Goal: Obtain resource: Download file/media

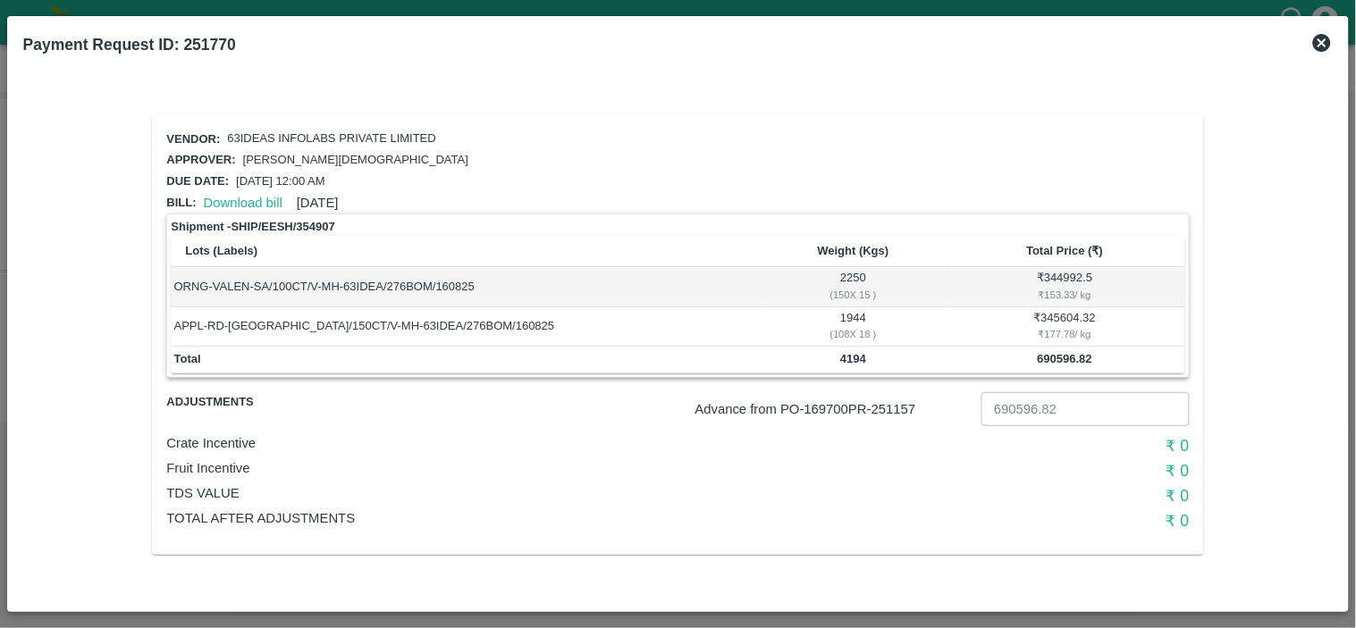
click at [896, 400] on p "Advance from PO- 169700 PR- 251157" at bounding box center [834, 410] width 279 height 20
copy p "251157"
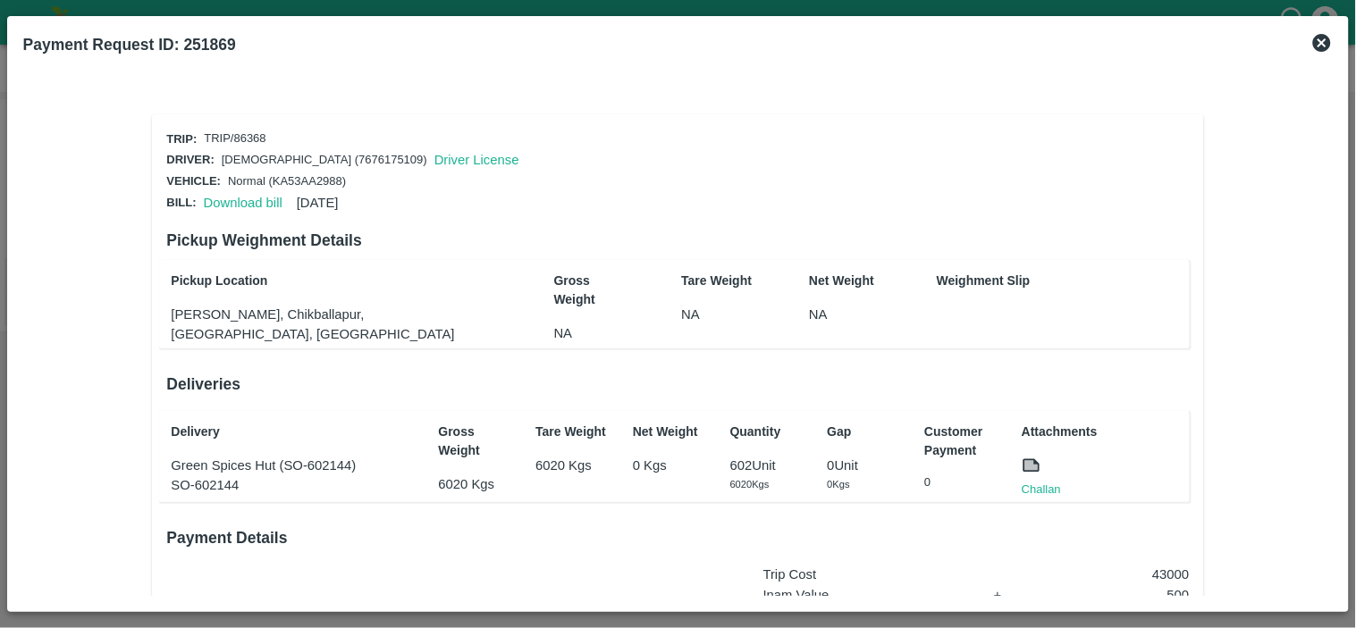
scroll to position [270, 0]
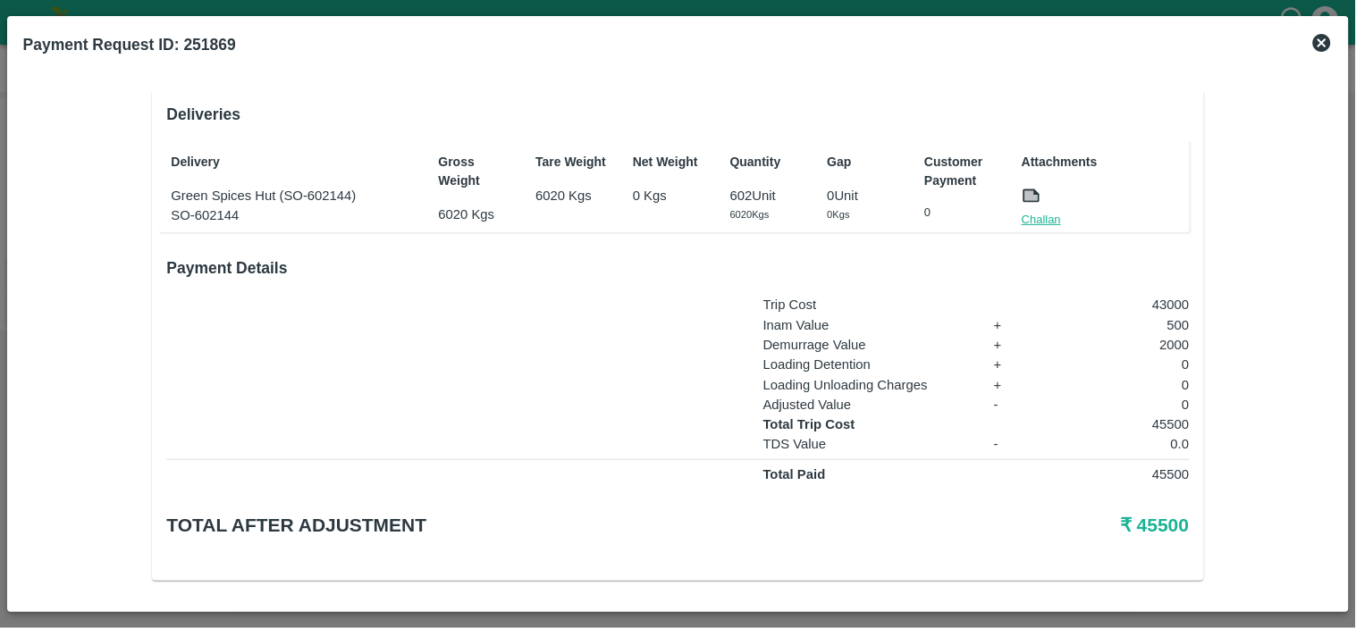
click at [1037, 218] on link "Challan" at bounding box center [1041, 220] width 39 height 18
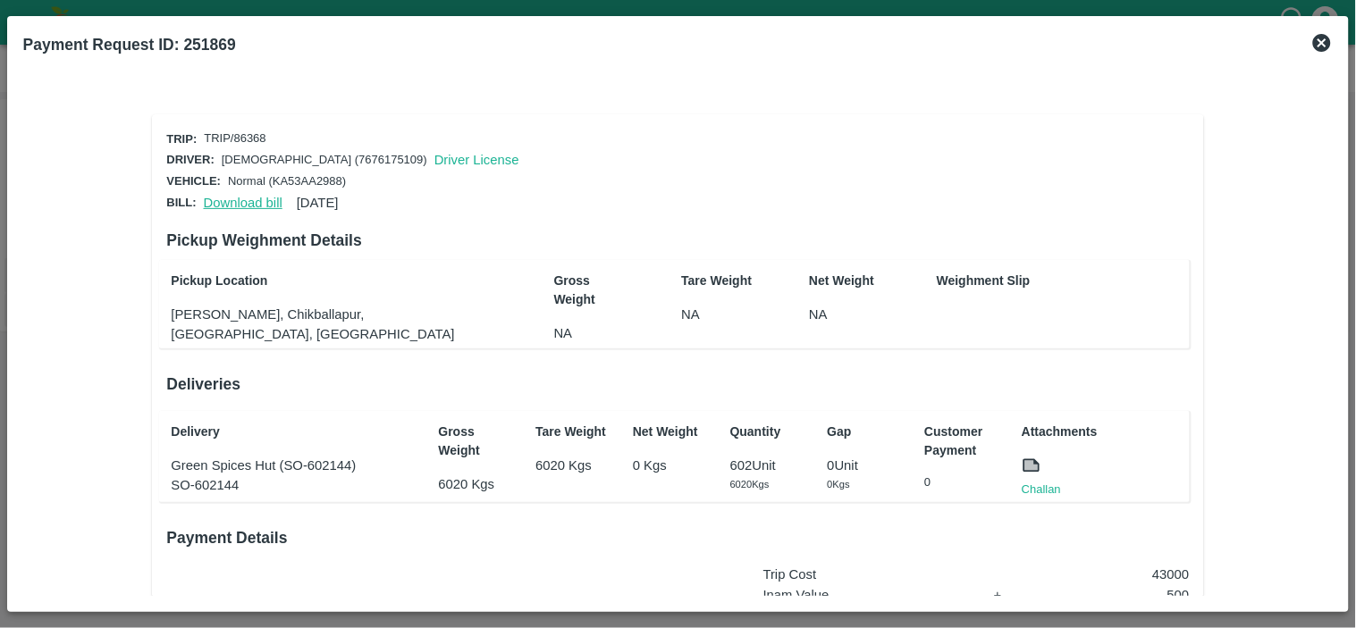
click at [226, 202] on link "Download bill" at bounding box center [243, 203] width 79 height 14
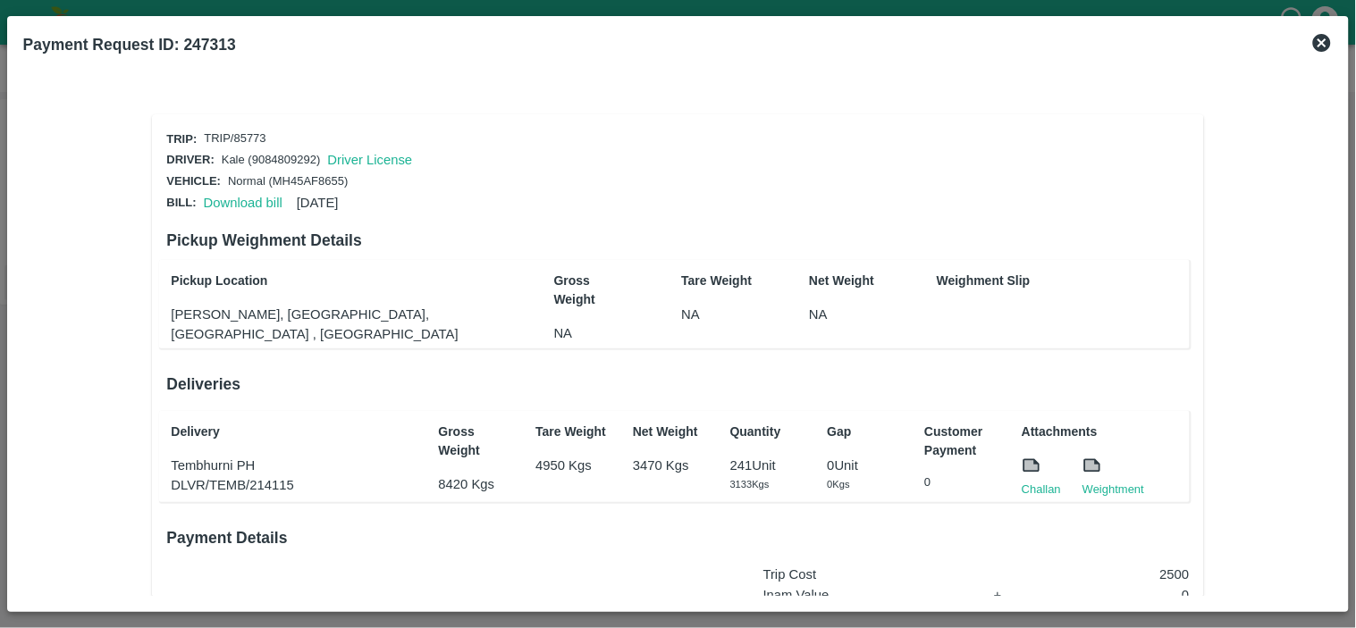
scroll to position [270, 0]
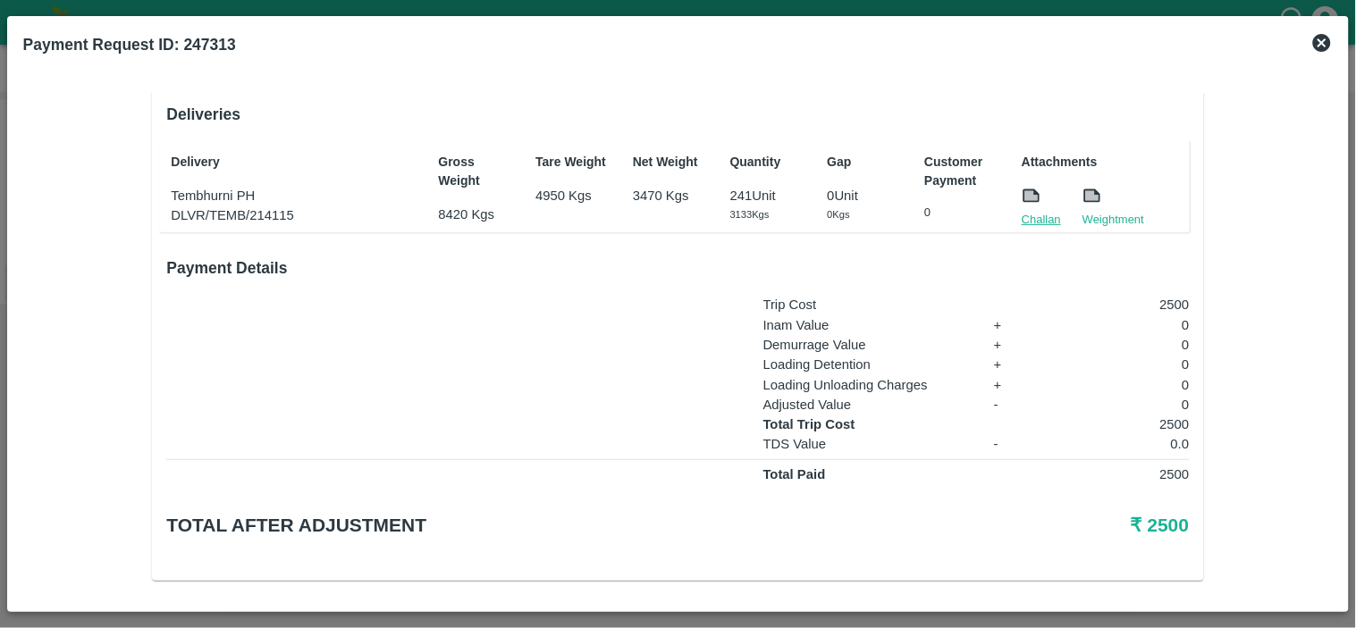
click at [1028, 215] on link "Challan" at bounding box center [1041, 220] width 39 height 18
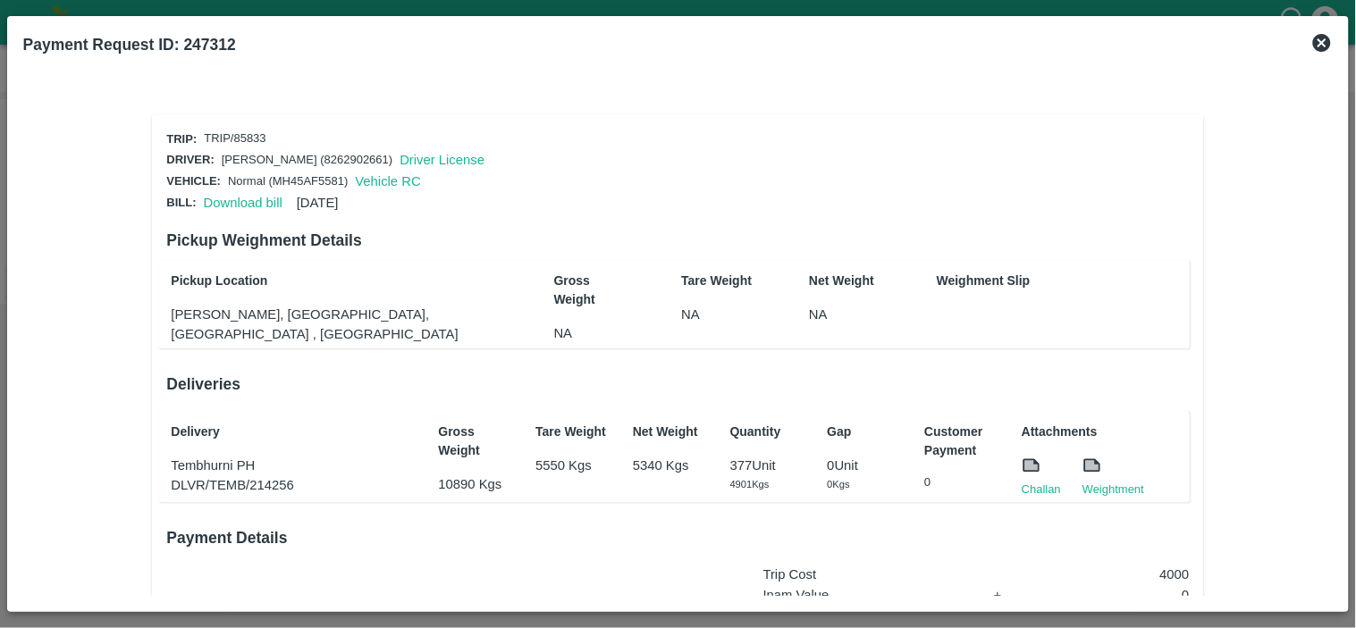
scroll to position [270, 0]
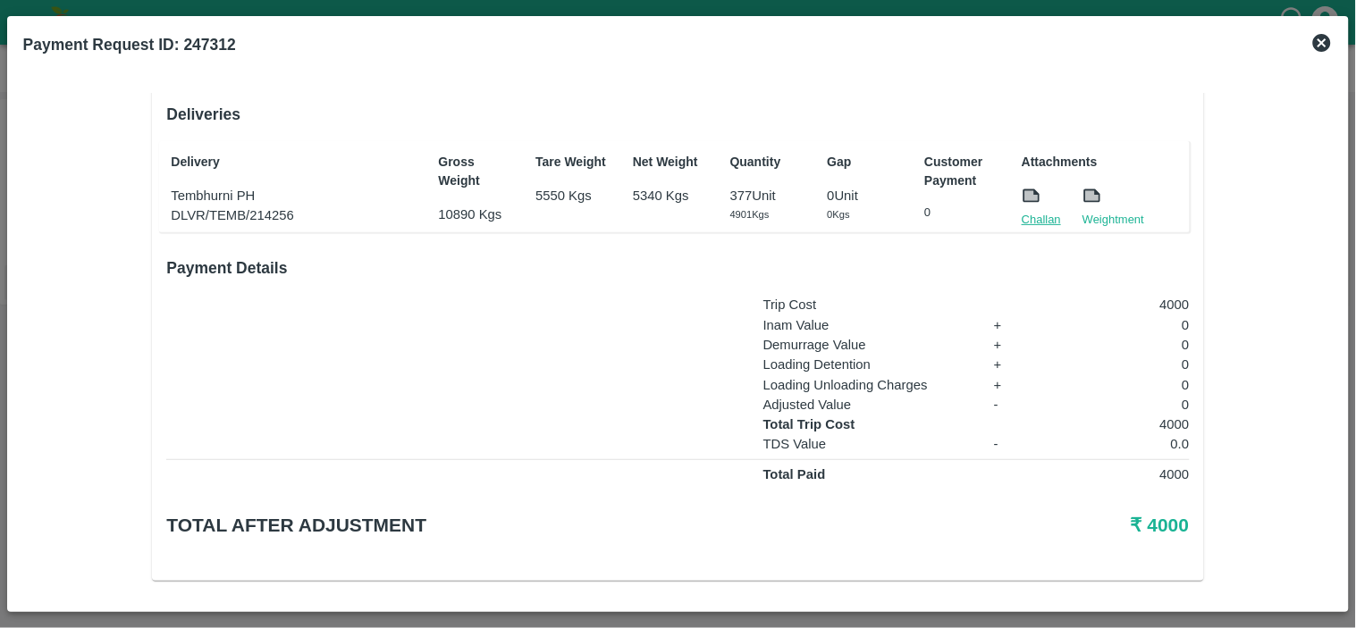
click at [1037, 218] on link "Challan" at bounding box center [1041, 220] width 39 height 18
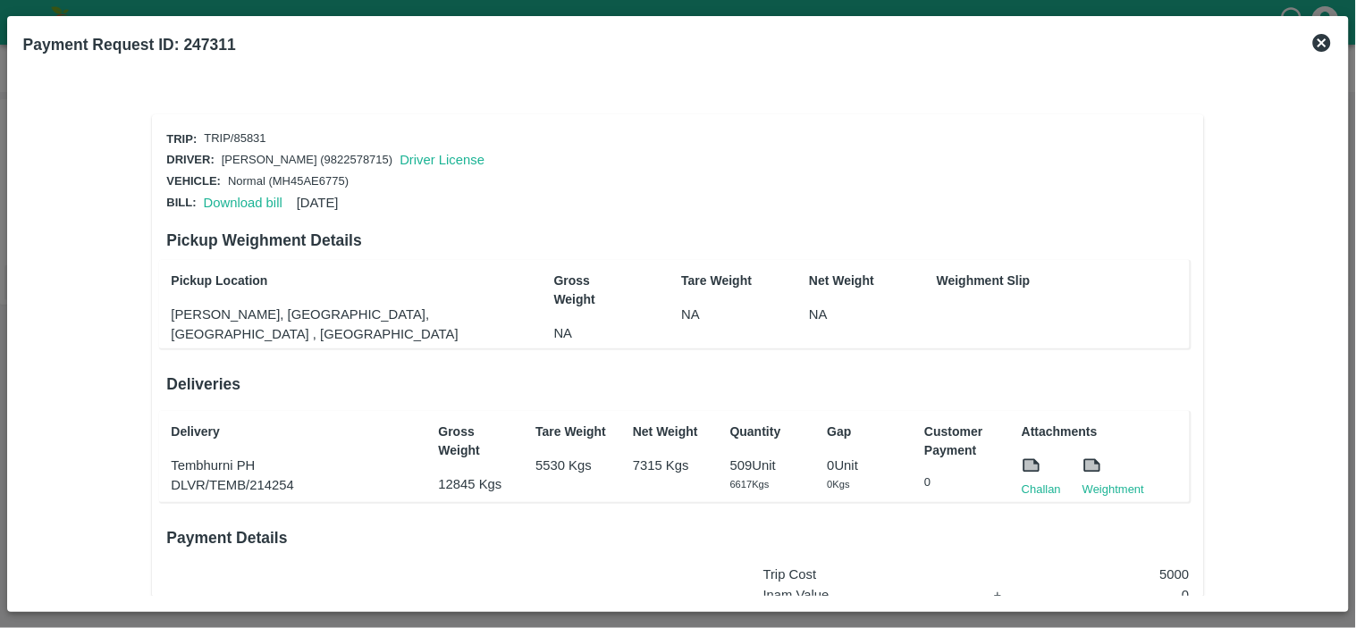
scroll to position [270, 0]
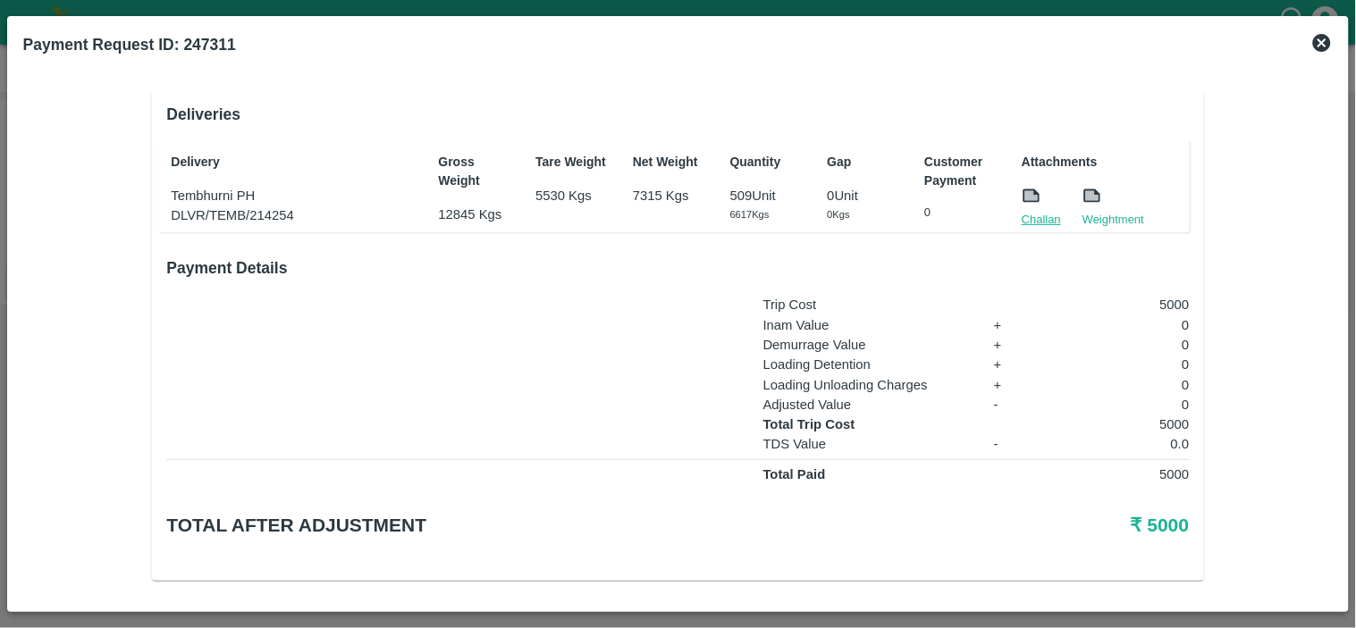
click at [1033, 217] on link "Challan" at bounding box center [1041, 220] width 39 height 18
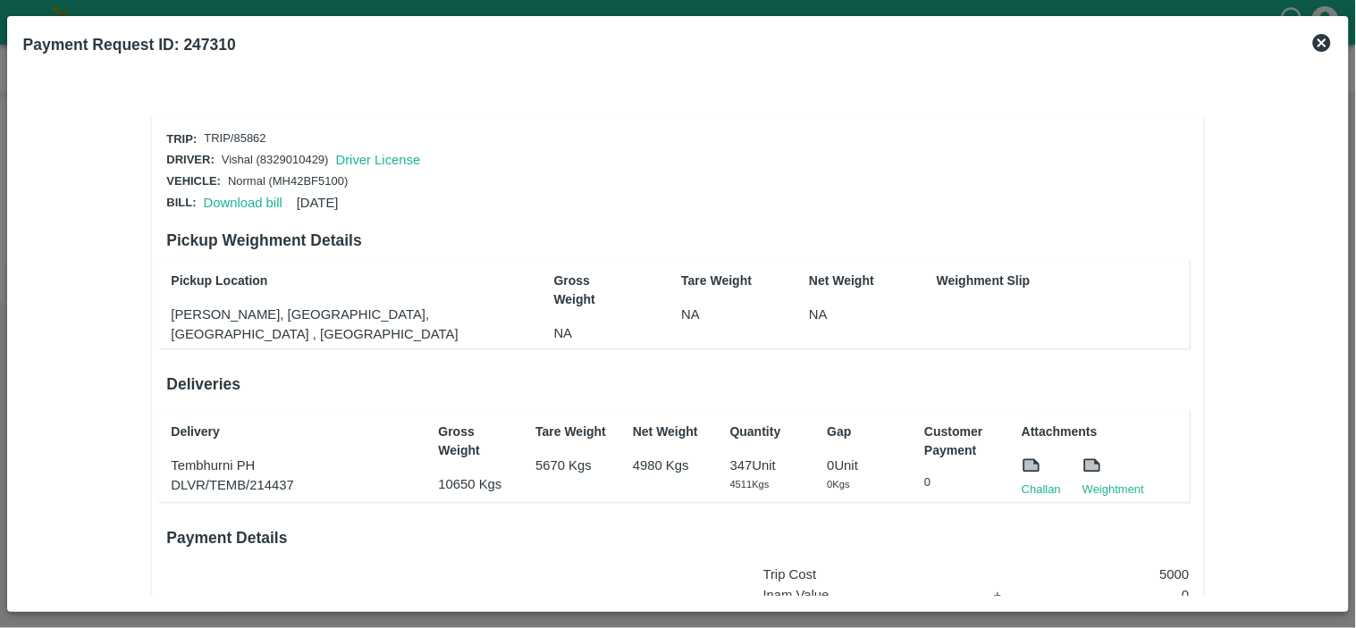
scroll to position [270, 0]
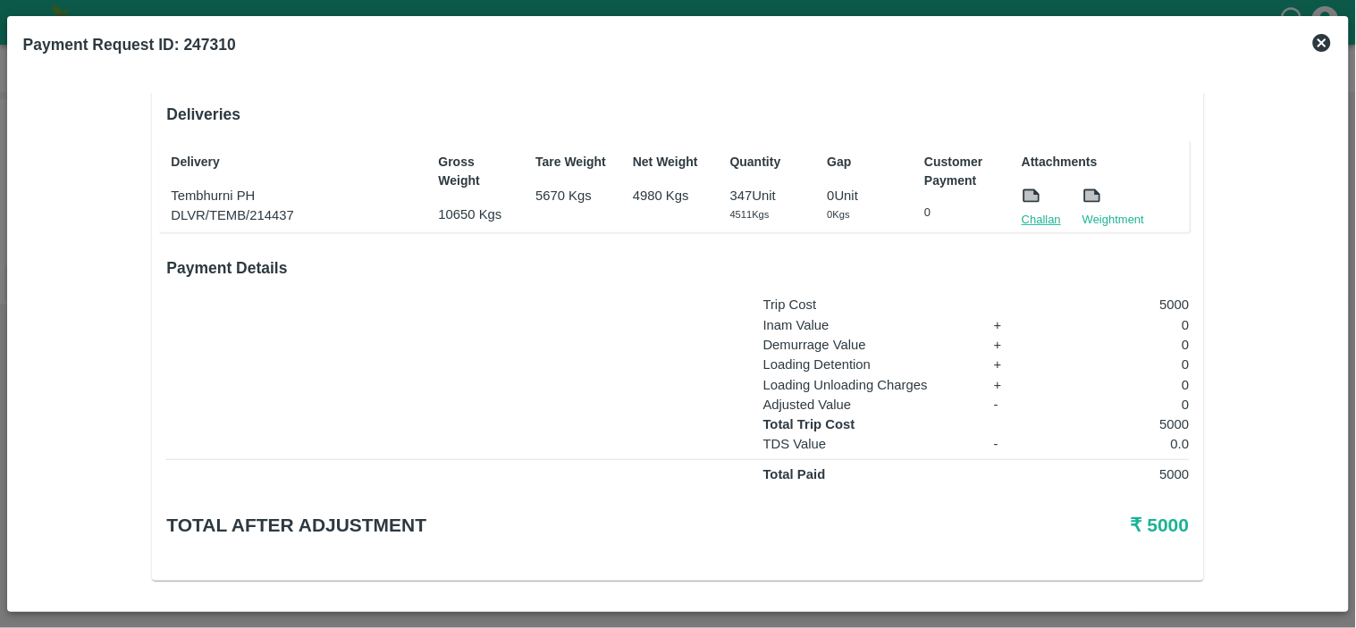
click at [1039, 211] on link "Challan" at bounding box center [1041, 220] width 39 height 18
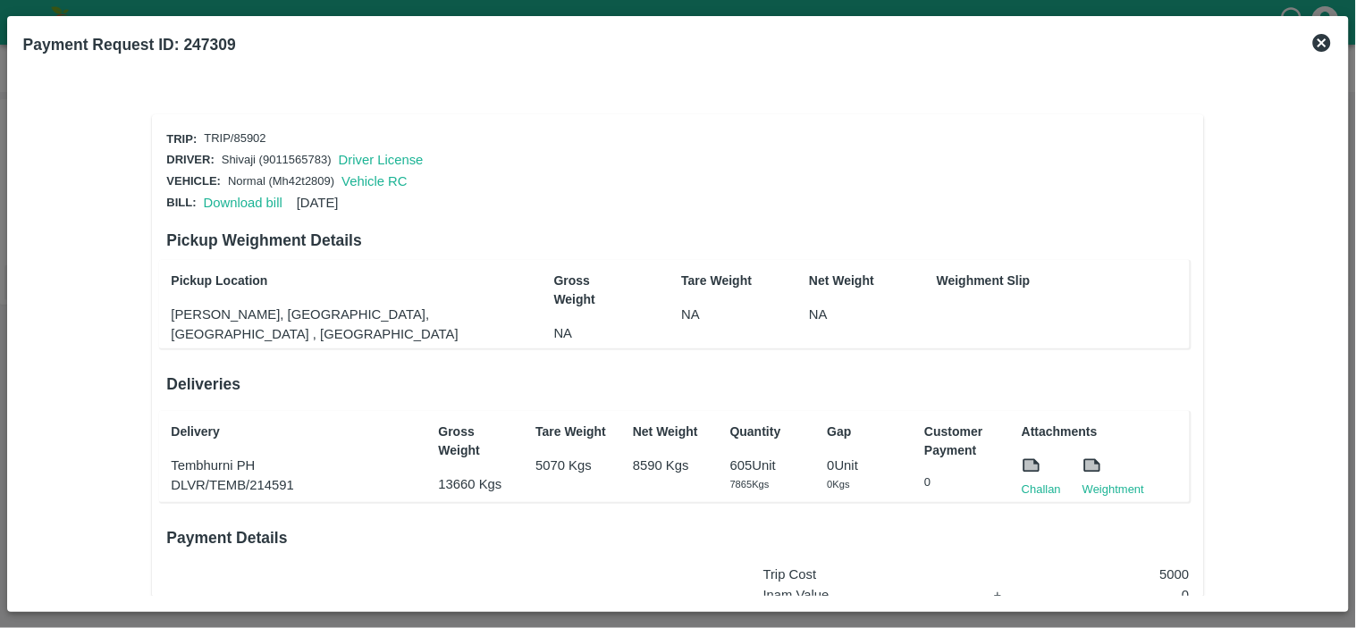
scroll to position [270, 0]
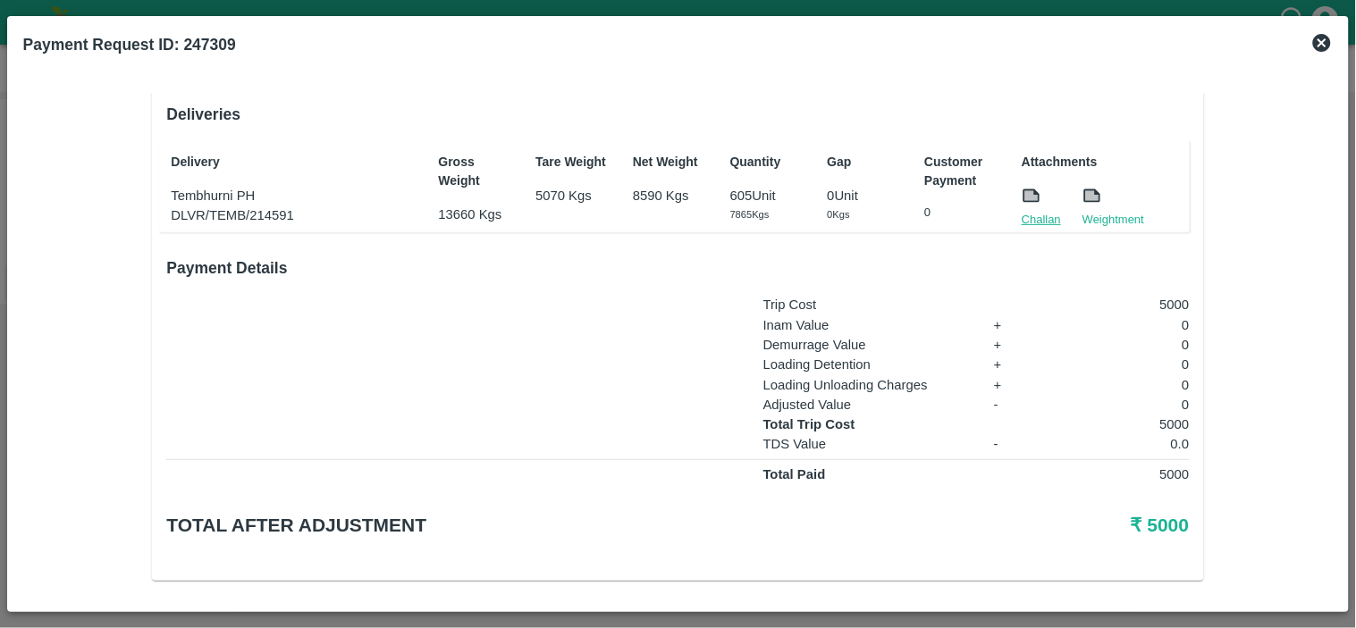
click at [1039, 212] on link "Challan" at bounding box center [1041, 220] width 39 height 18
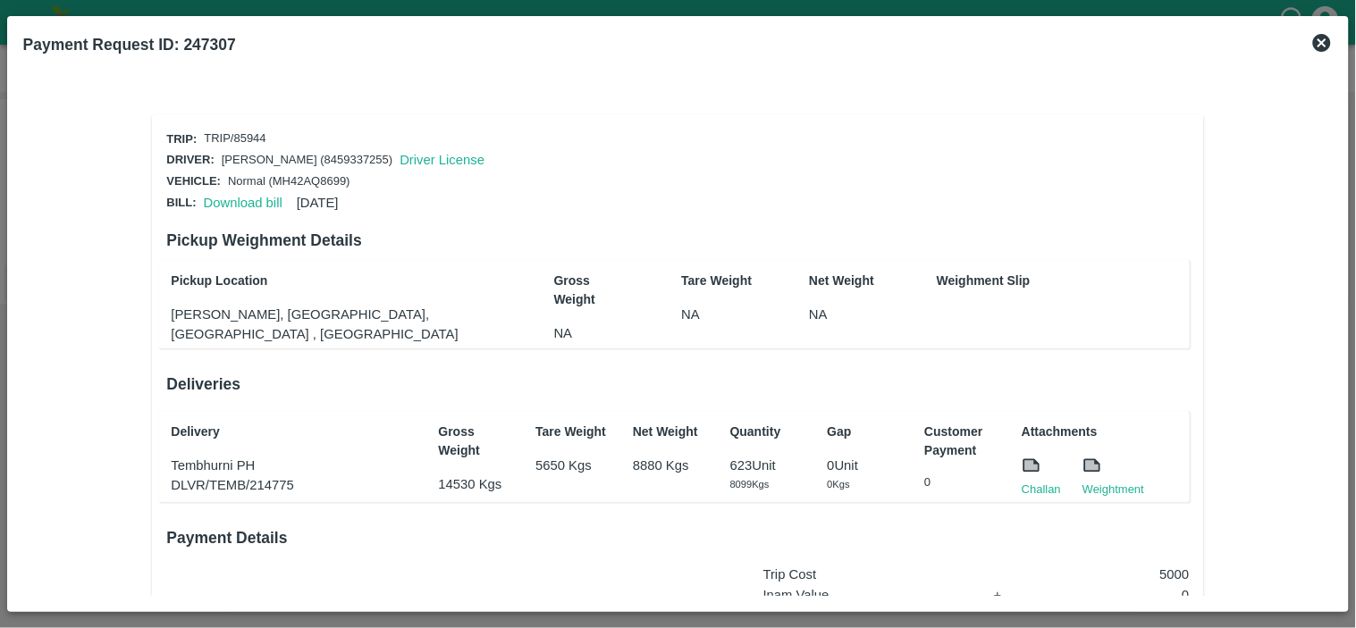
scroll to position [270, 0]
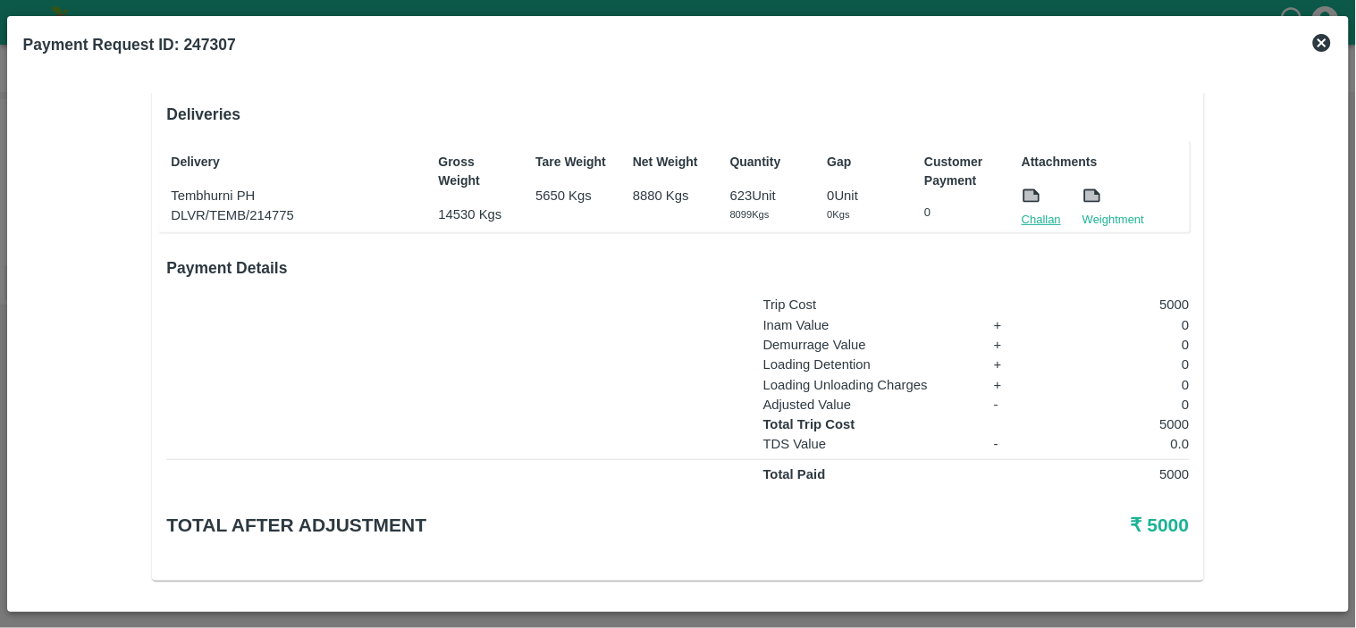
click at [1028, 212] on link "Challan" at bounding box center [1041, 220] width 39 height 18
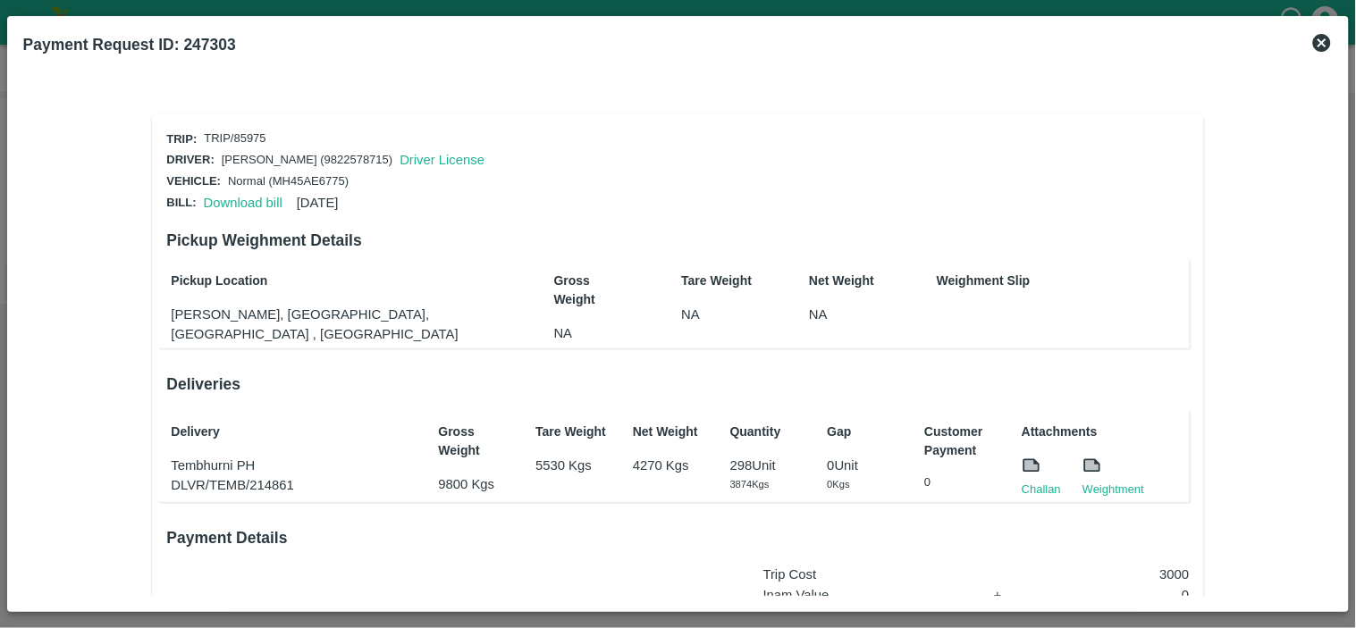
scroll to position [270, 0]
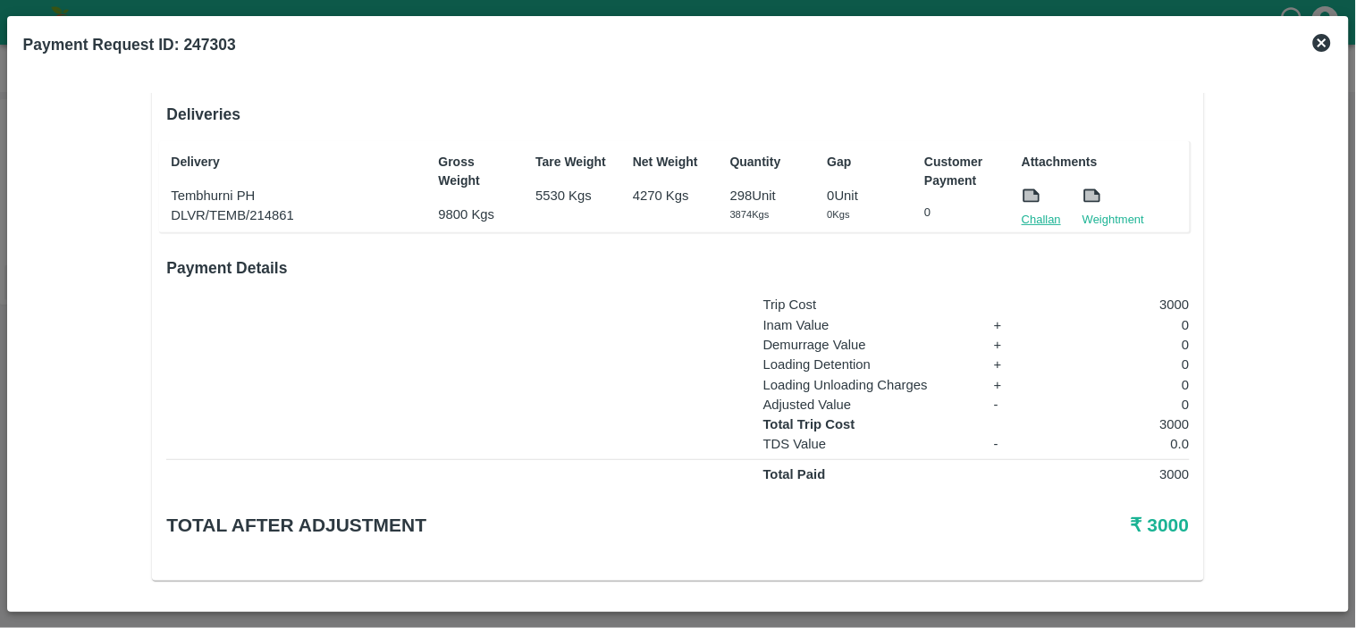
click at [1041, 218] on link "Challan" at bounding box center [1041, 220] width 39 height 18
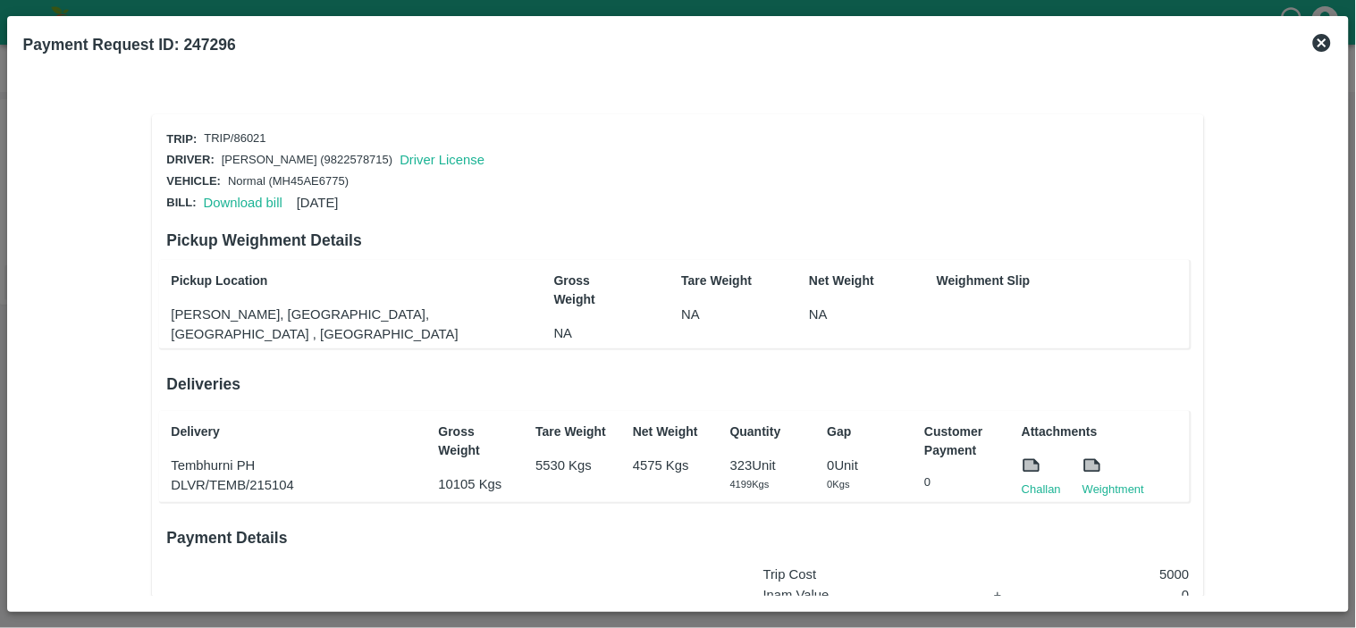
scroll to position [270, 0]
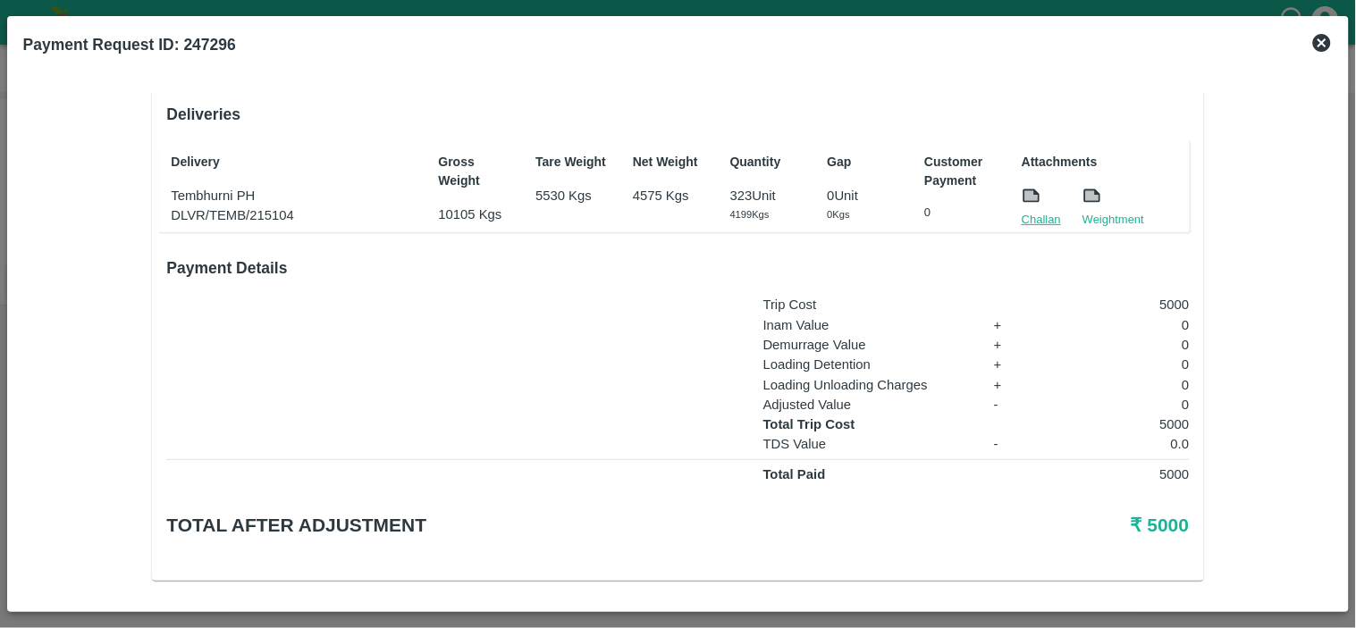
click at [1046, 211] on link "Challan" at bounding box center [1041, 220] width 39 height 18
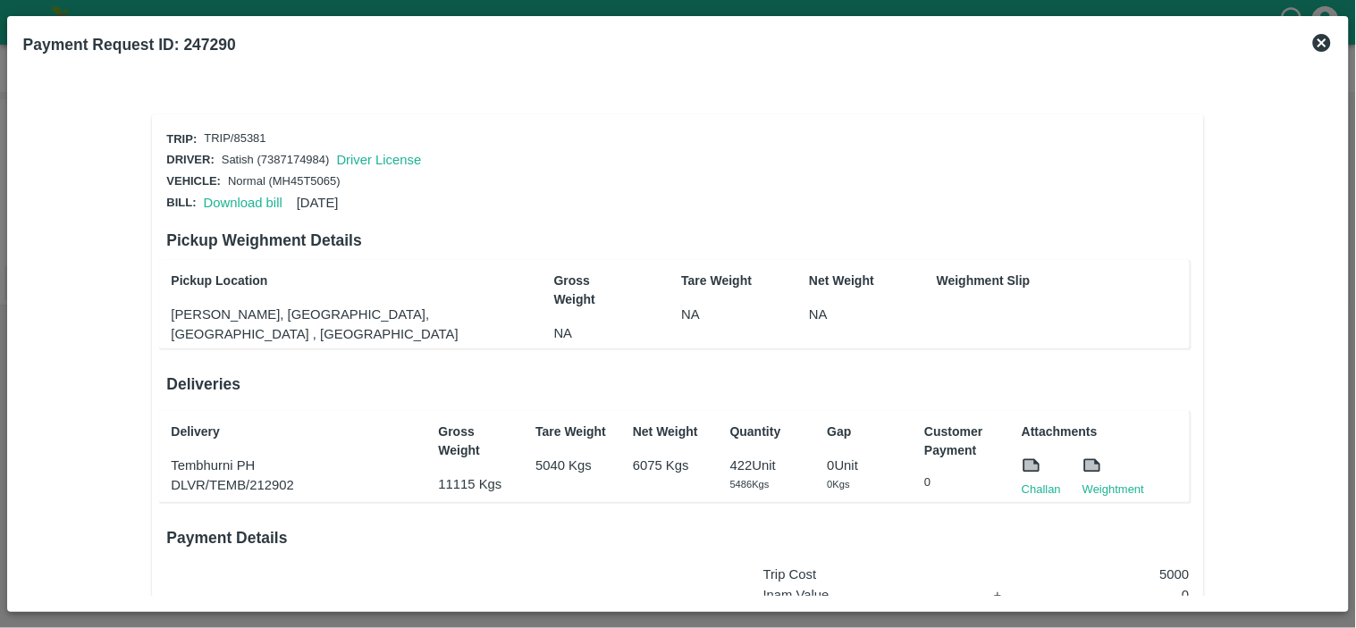
scroll to position [270, 0]
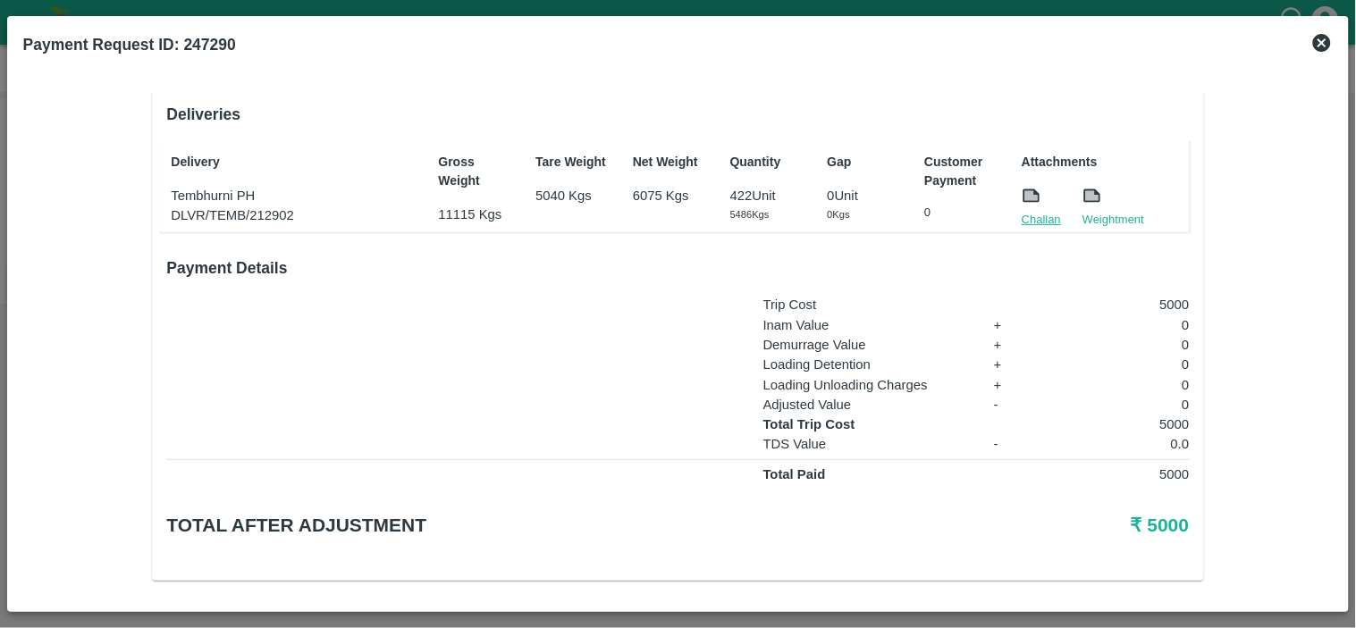
click at [1038, 211] on link "Challan" at bounding box center [1041, 220] width 39 height 18
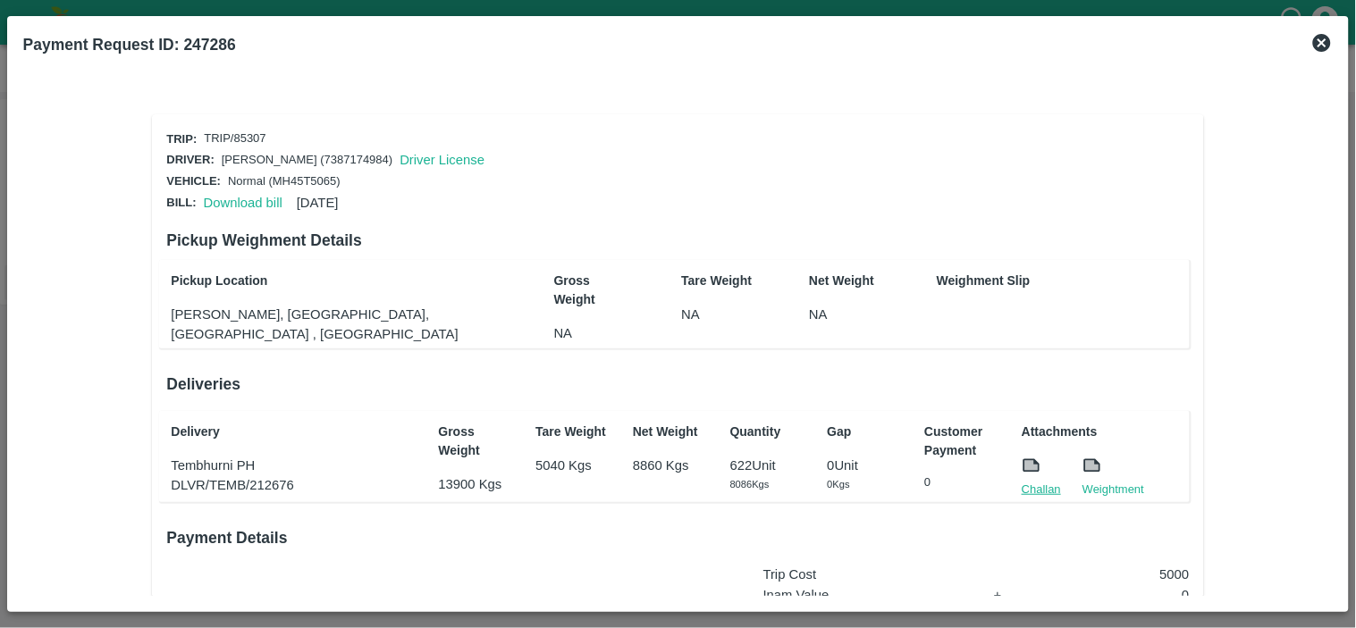
click at [1035, 486] on link "Challan" at bounding box center [1041, 490] width 39 height 18
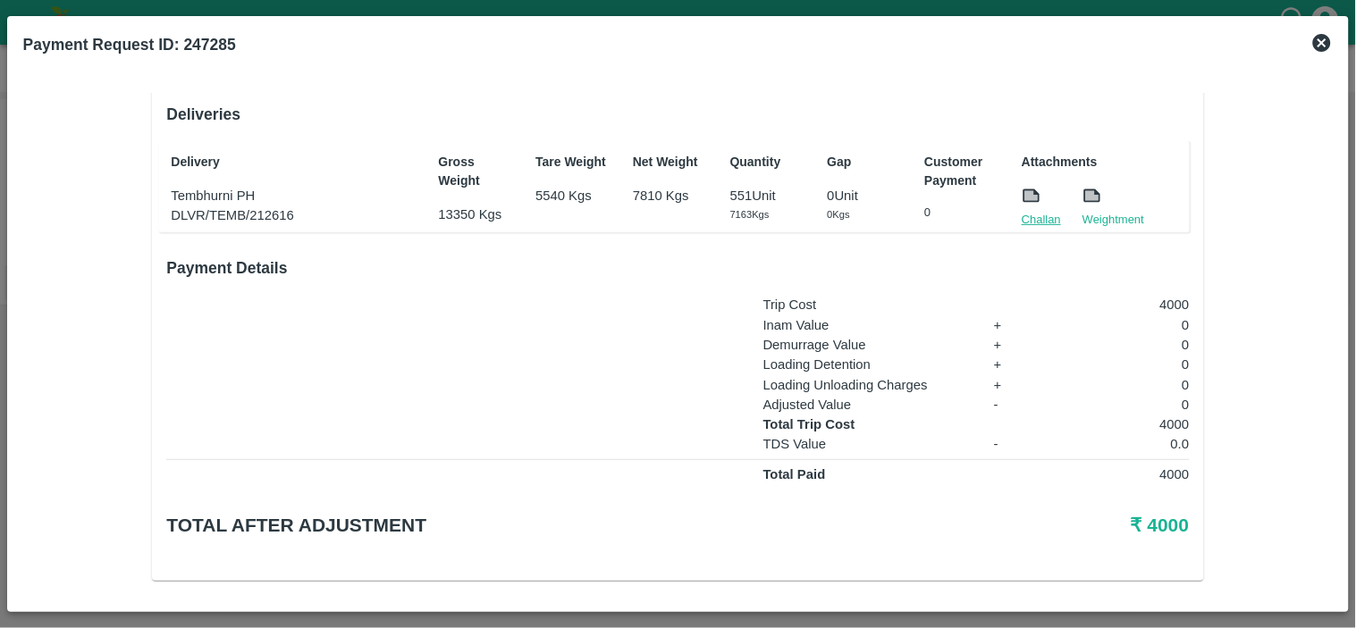
click at [1026, 211] on link "Challan" at bounding box center [1041, 220] width 39 height 18
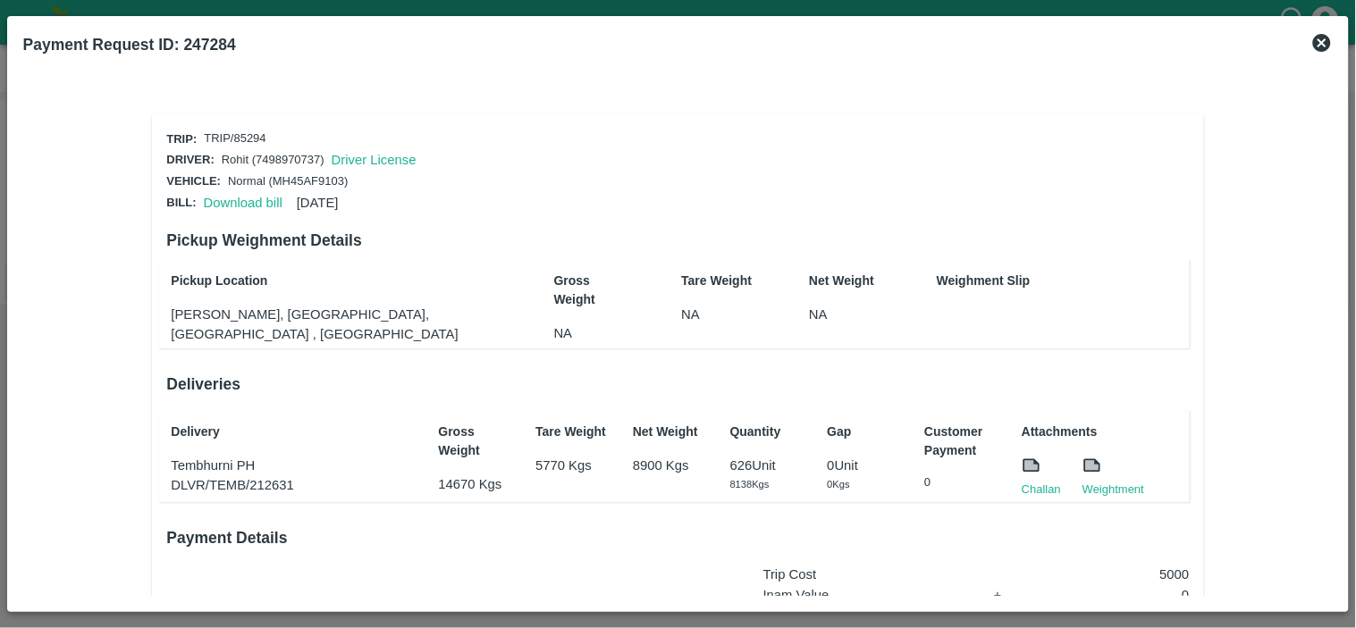
scroll to position [270, 0]
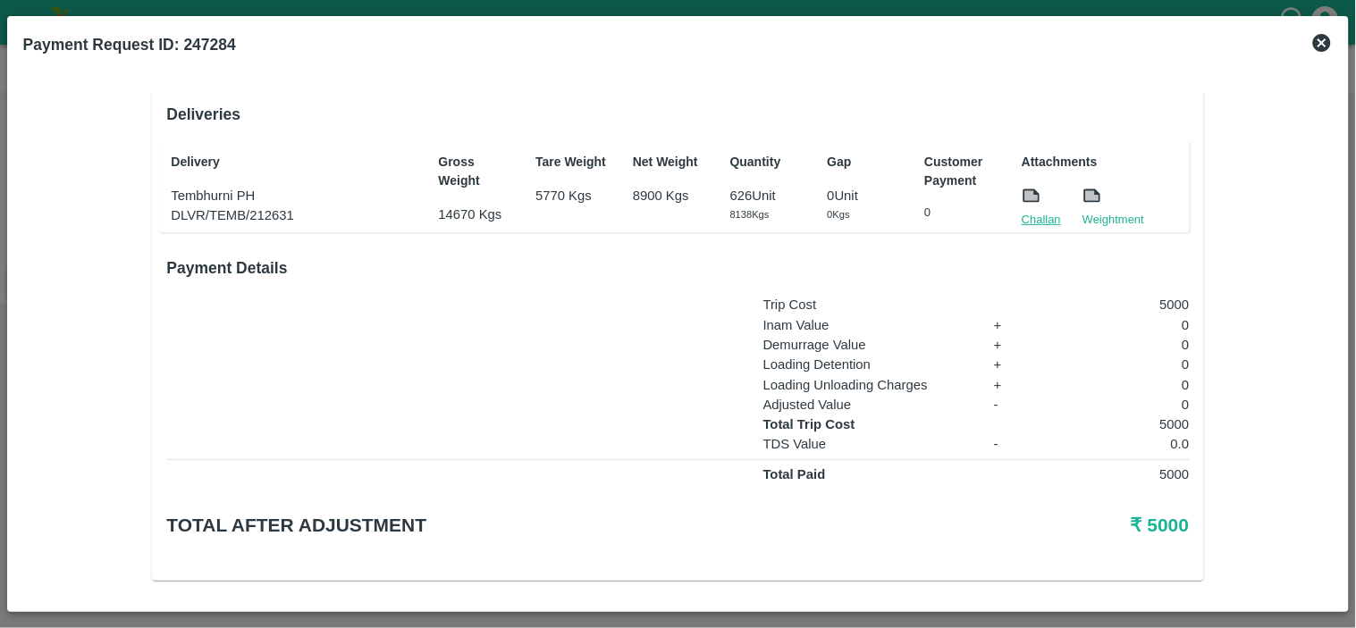
click at [1038, 211] on link "Challan" at bounding box center [1041, 220] width 39 height 18
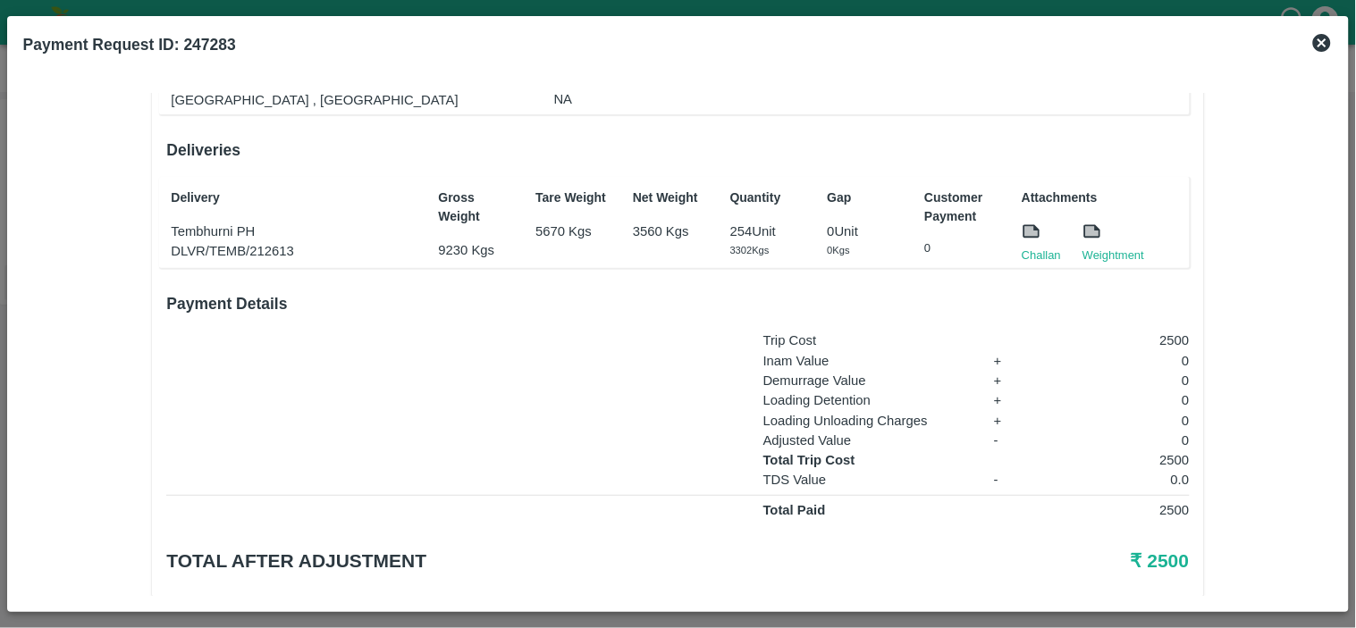
scroll to position [270, 0]
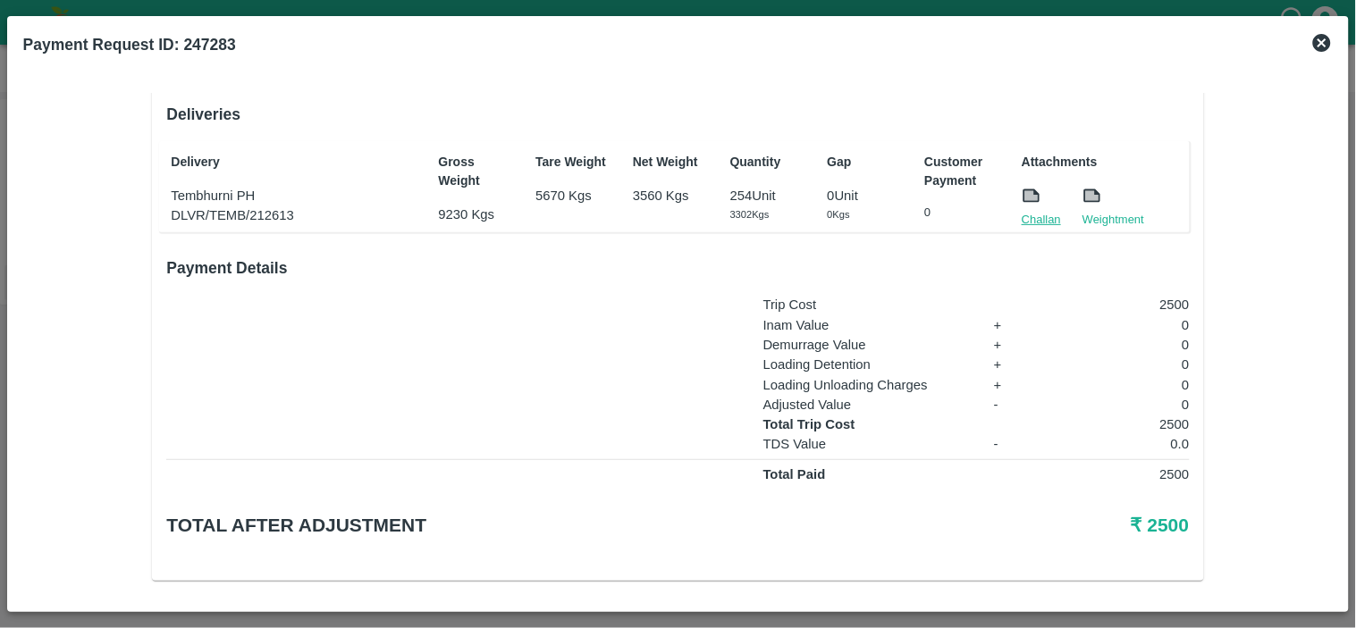
click at [1040, 215] on link "Challan" at bounding box center [1041, 220] width 39 height 18
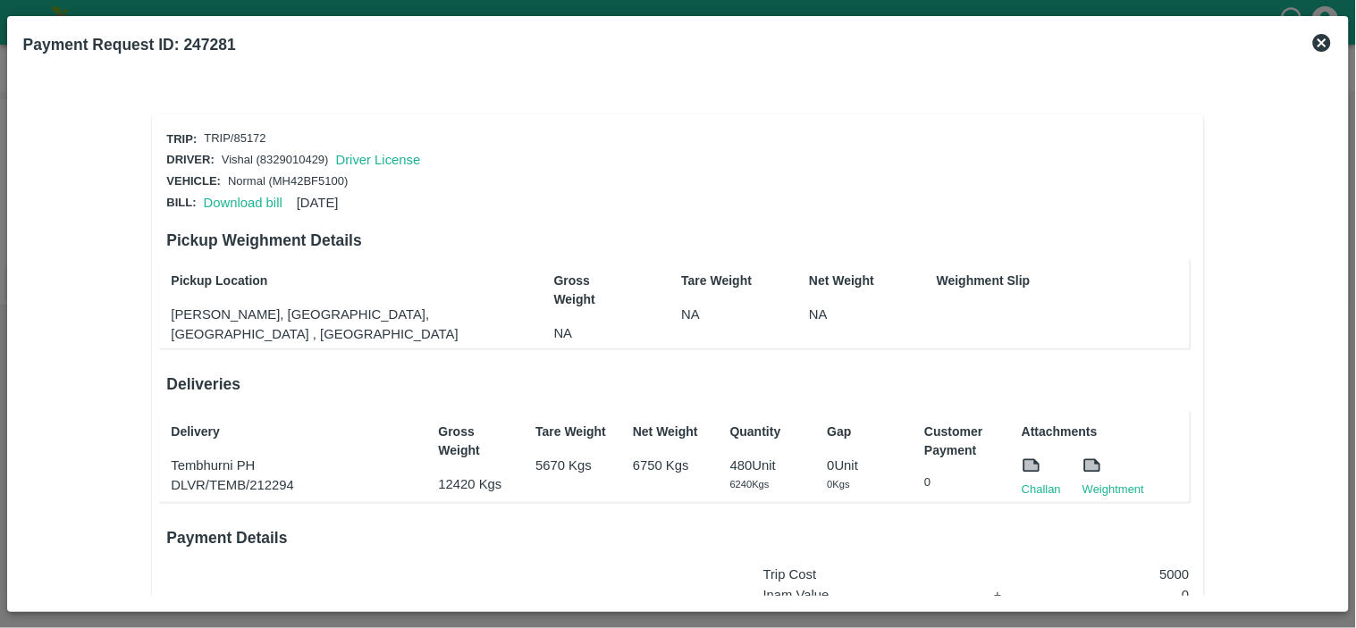
scroll to position [270, 0]
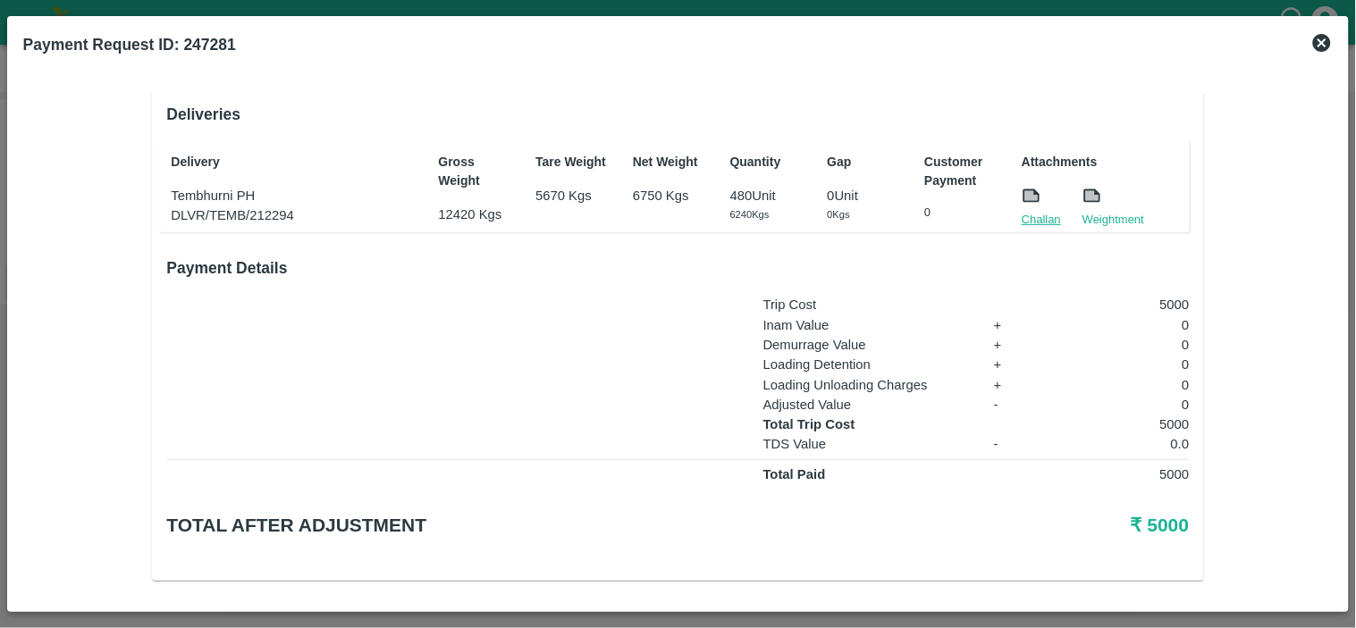
click at [1048, 216] on link "Challan" at bounding box center [1041, 220] width 39 height 18
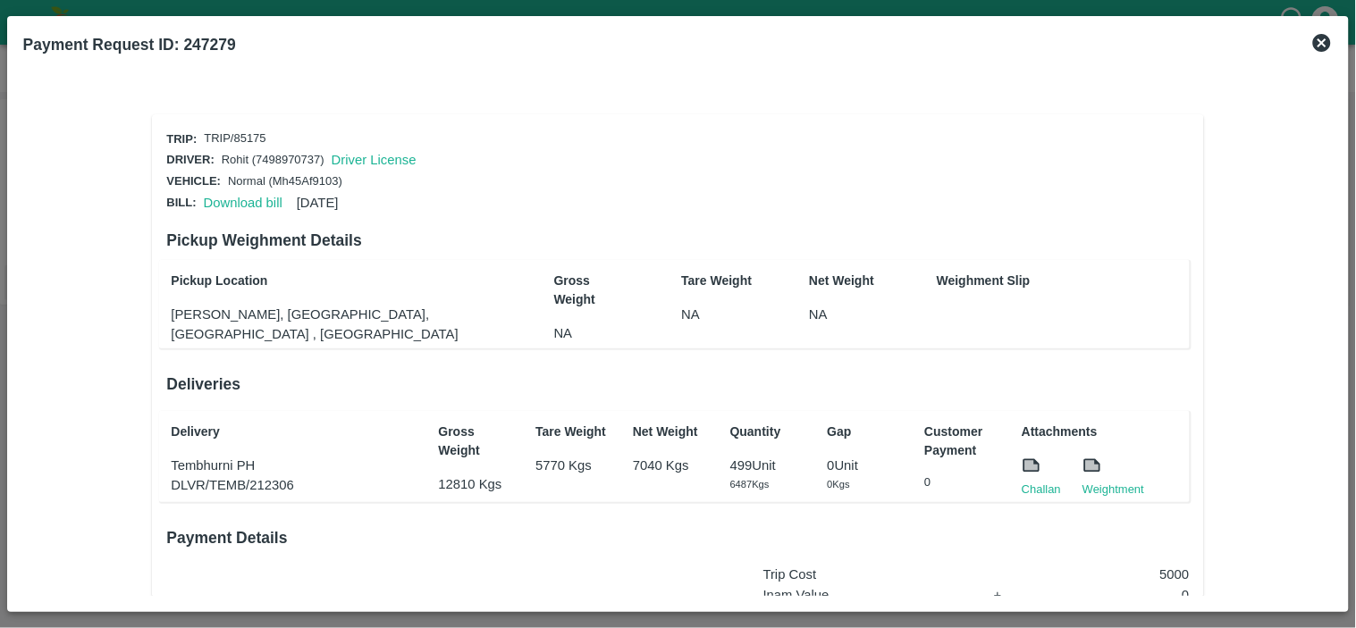
scroll to position [270, 0]
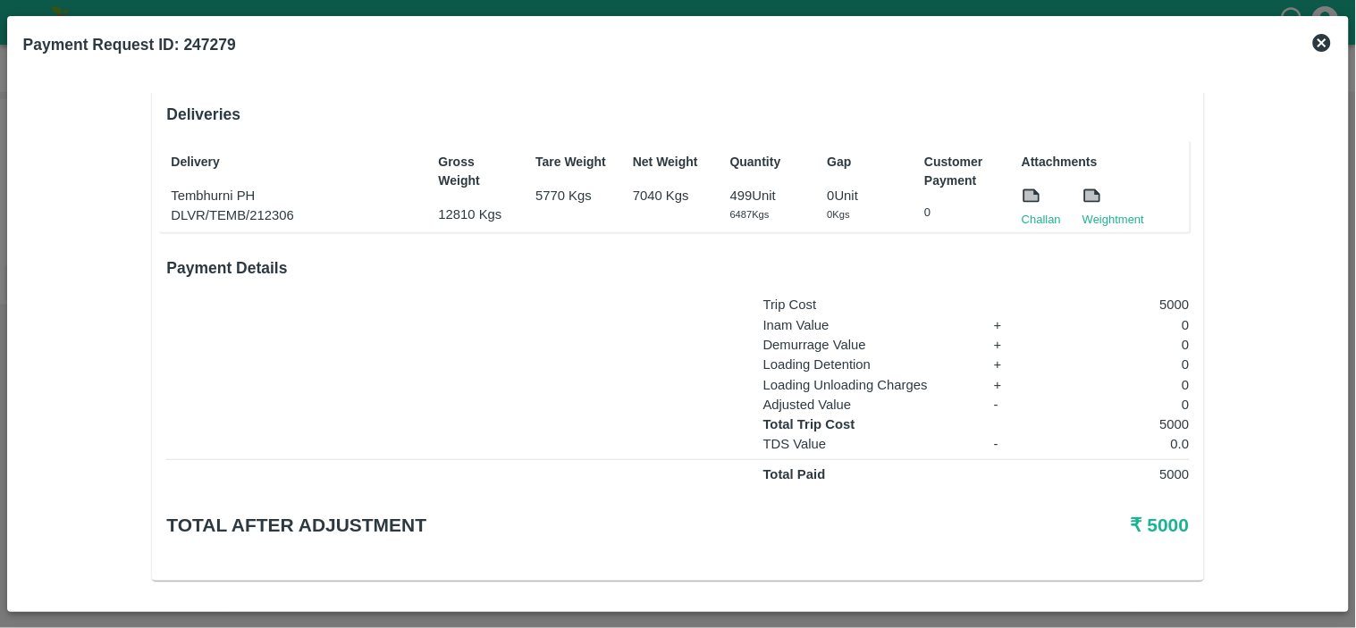
click at [1048, 203] on div at bounding box center [1041, 198] width 39 height 25
click at [1047, 215] on link "Challan" at bounding box center [1041, 220] width 39 height 18
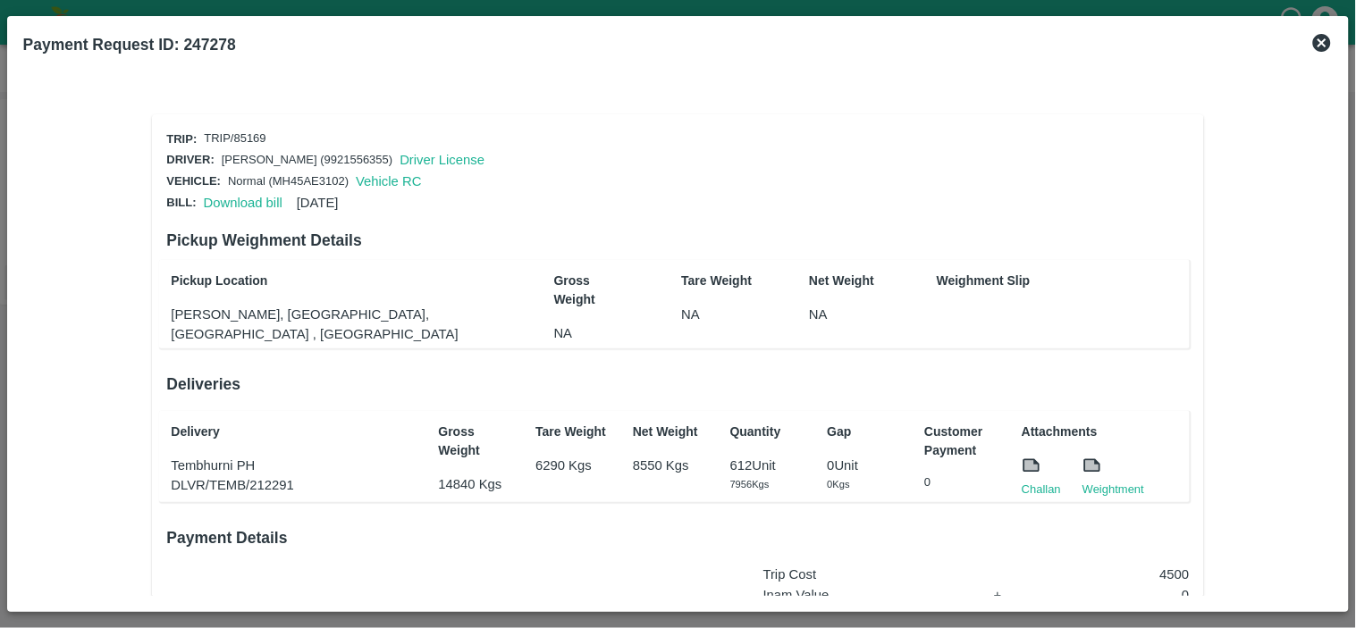
scroll to position [270, 0]
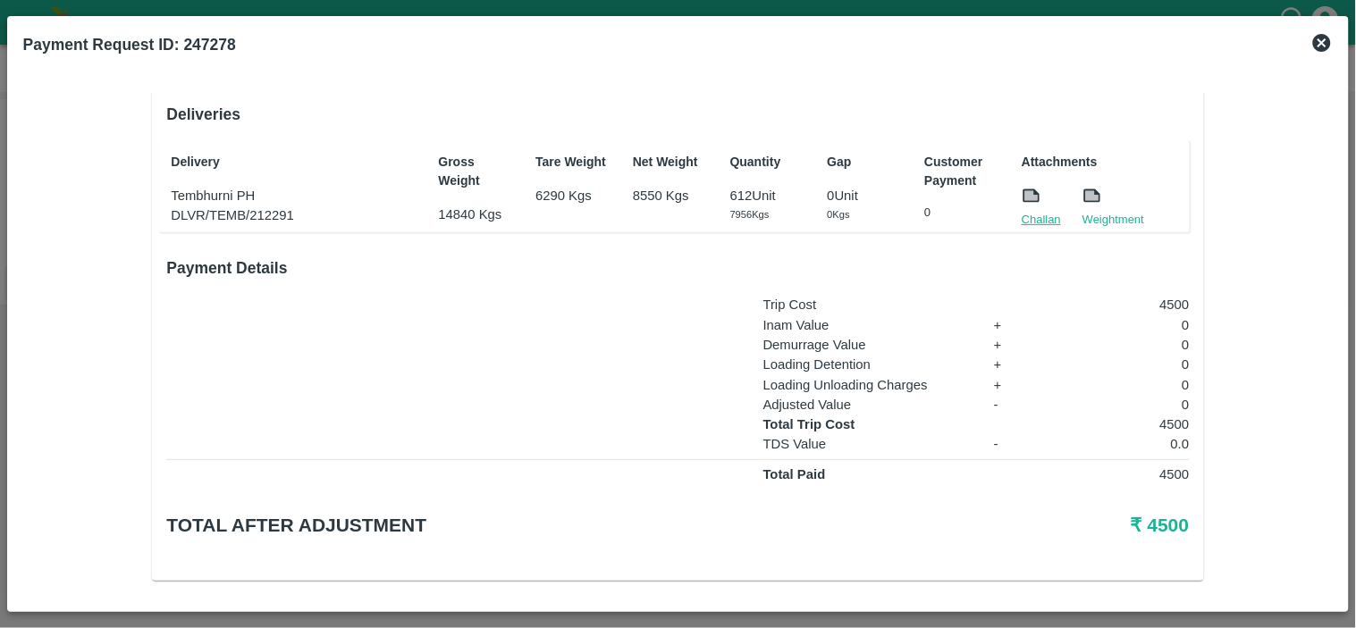
click at [1041, 217] on link "Challan" at bounding box center [1041, 220] width 39 height 18
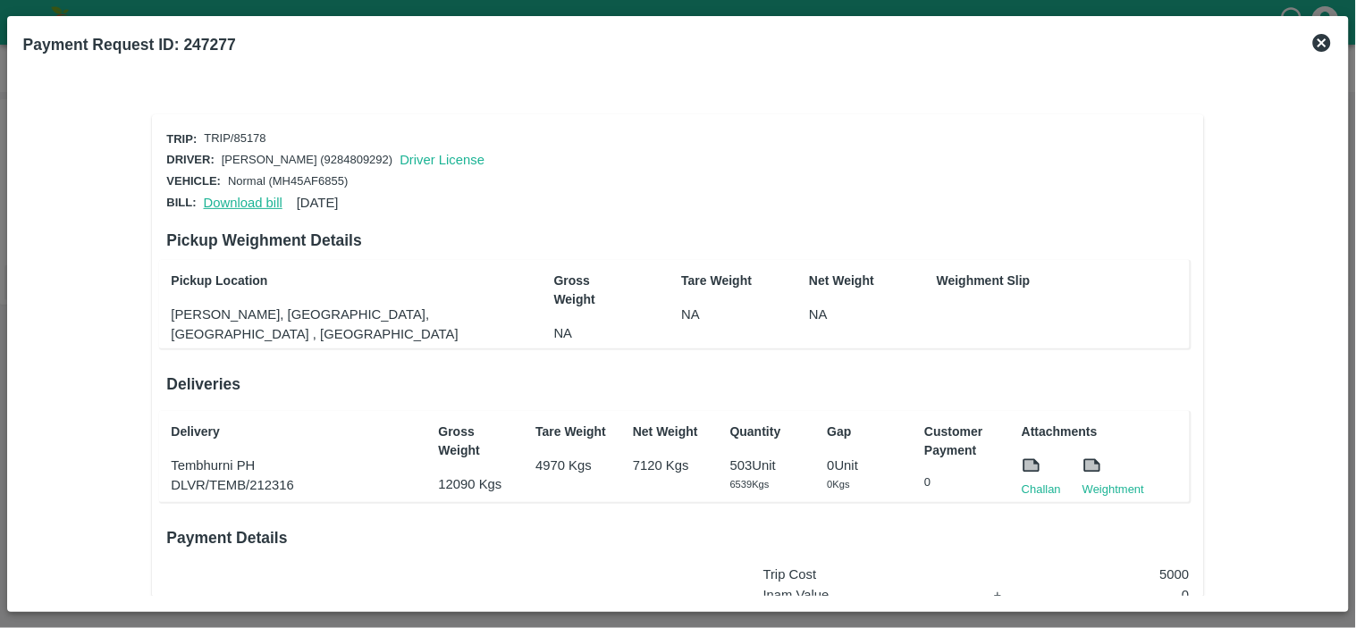
click at [238, 196] on link "Download bill" at bounding box center [243, 203] width 79 height 14
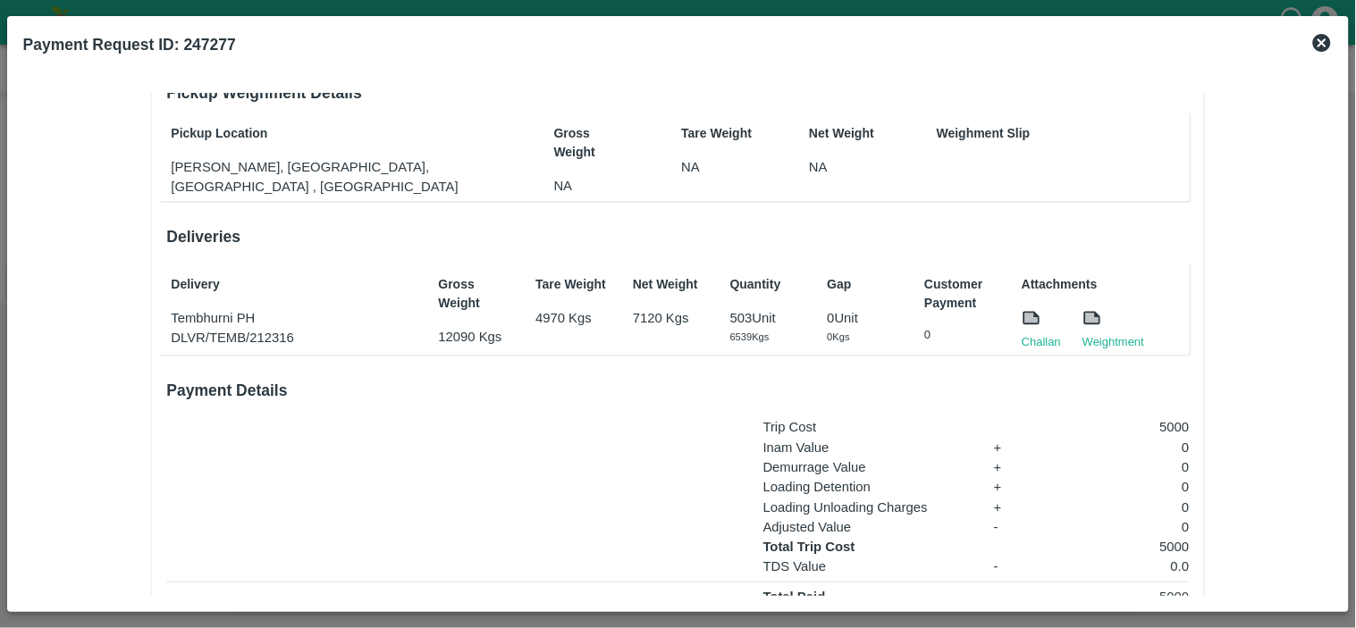
scroll to position [157, 0]
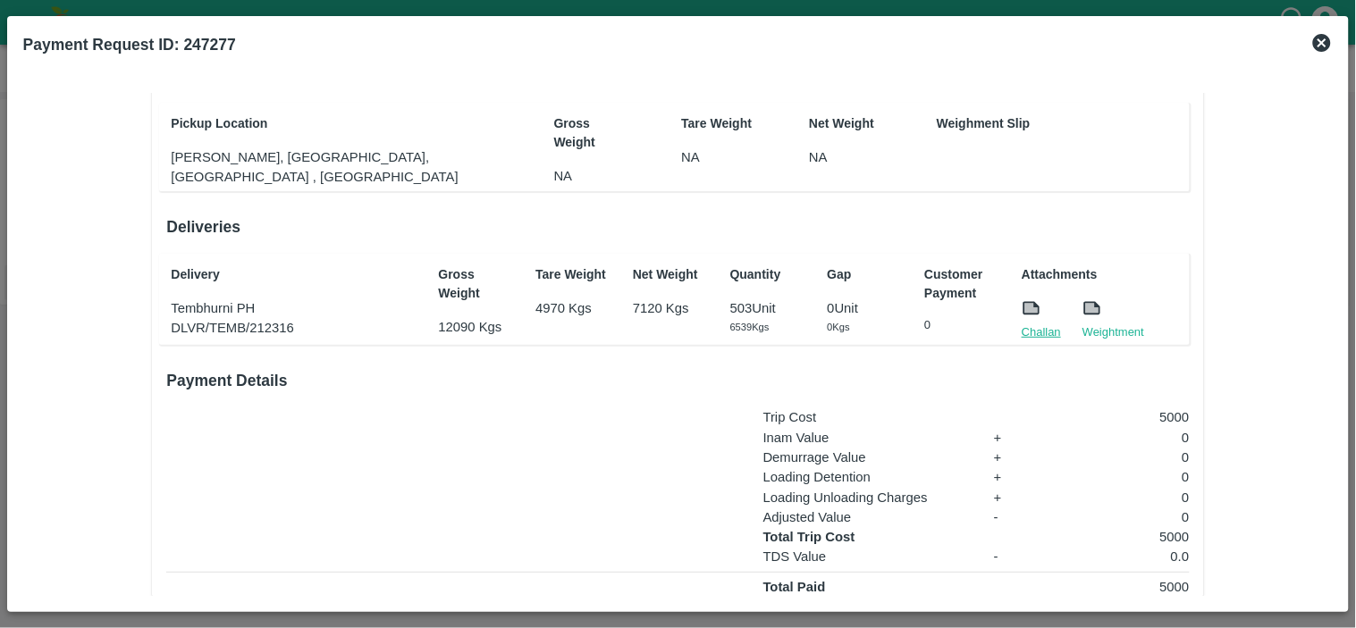
click at [1049, 325] on link "Challan" at bounding box center [1041, 333] width 39 height 18
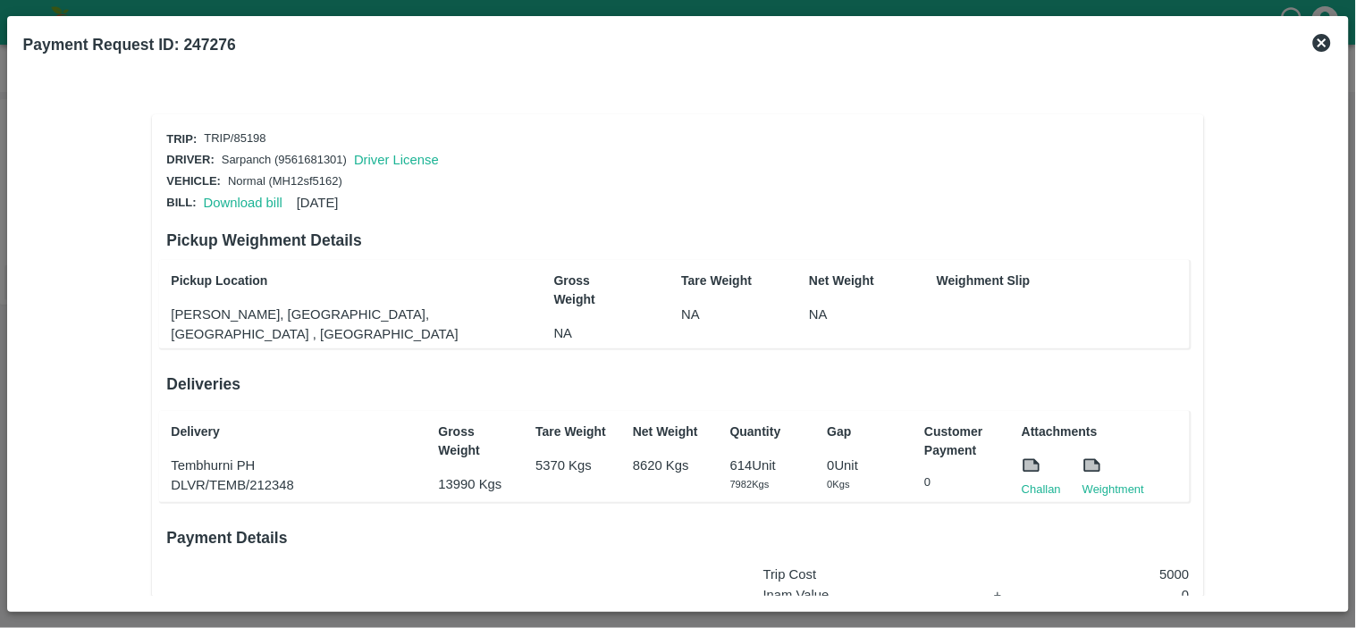
scroll to position [110, 0]
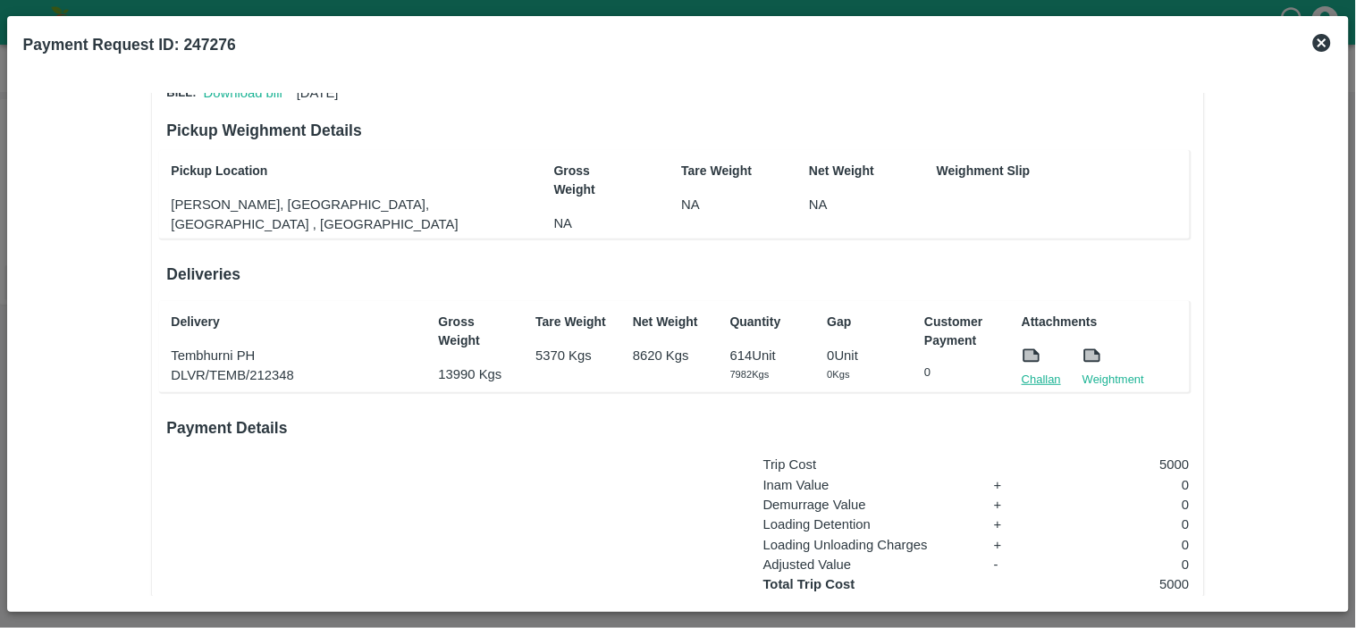
click at [1041, 372] on link "Challan" at bounding box center [1041, 380] width 39 height 18
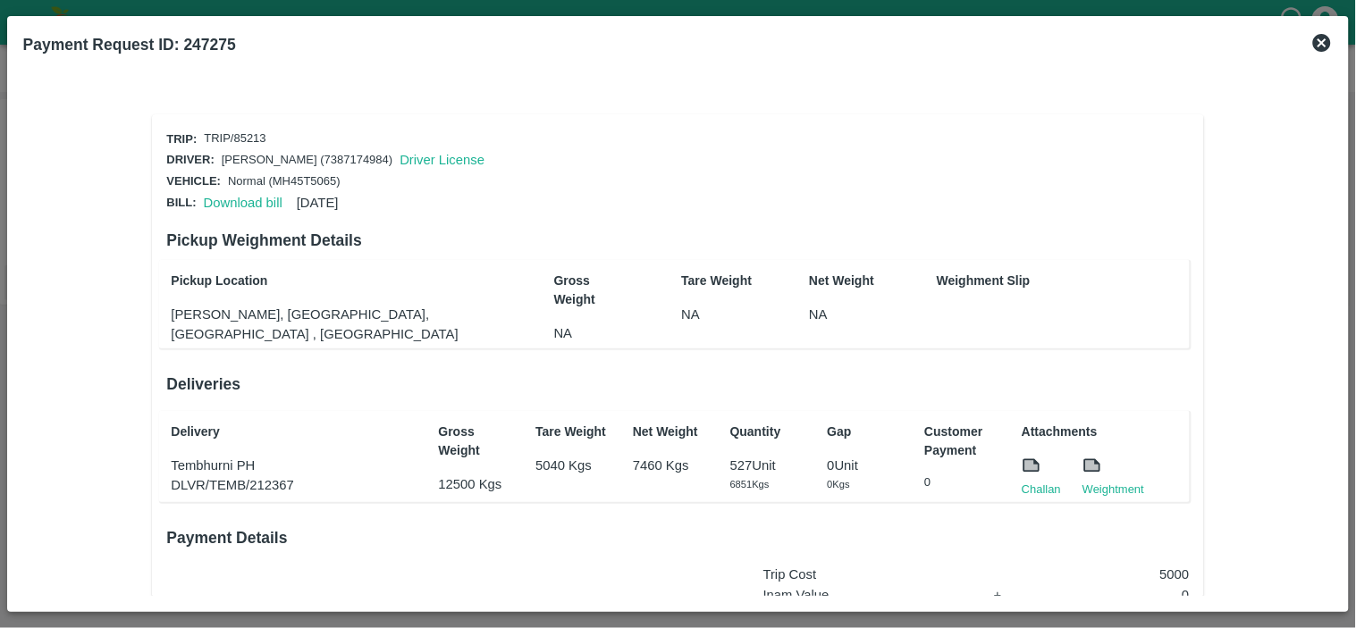
scroll to position [270, 0]
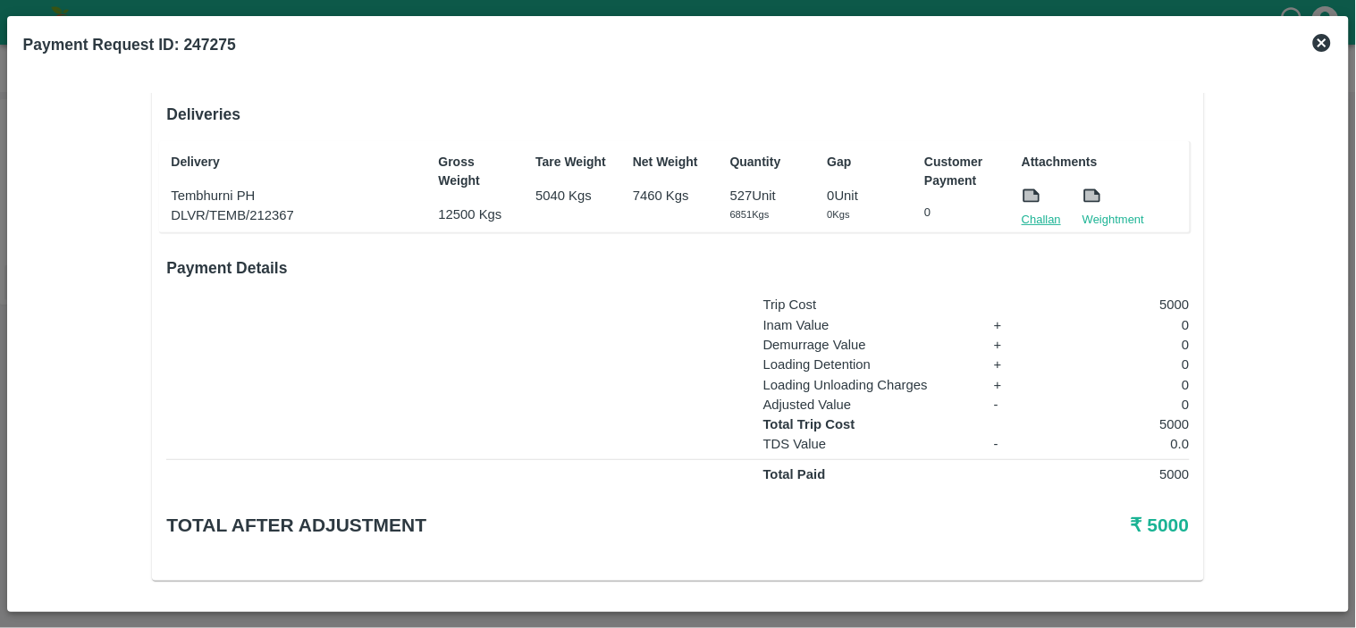
click at [1025, 215] on link "Challan" at bounding box center [1041, 220] width 39 height 18
